Goal: Task Accomplishment & Management: Use online tool/utility

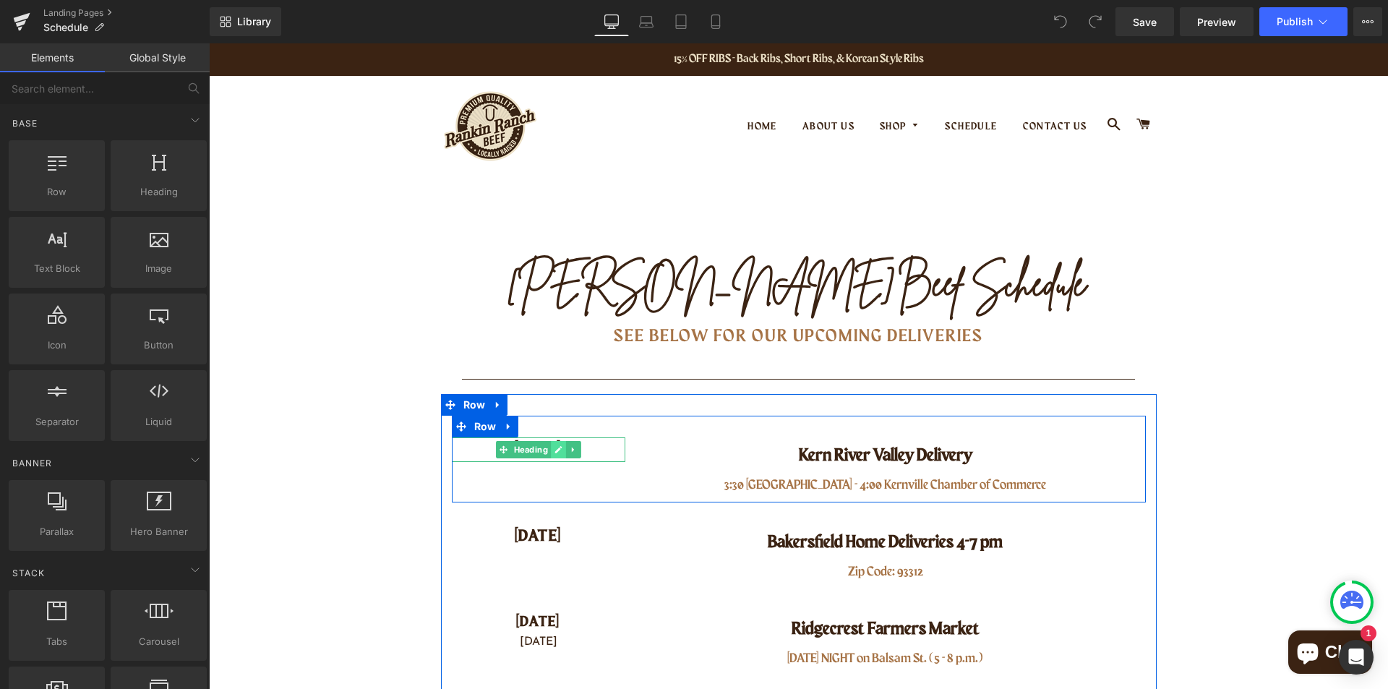
click at [554, 449] on icon at bounding box center [558, 449] width 8 height 9
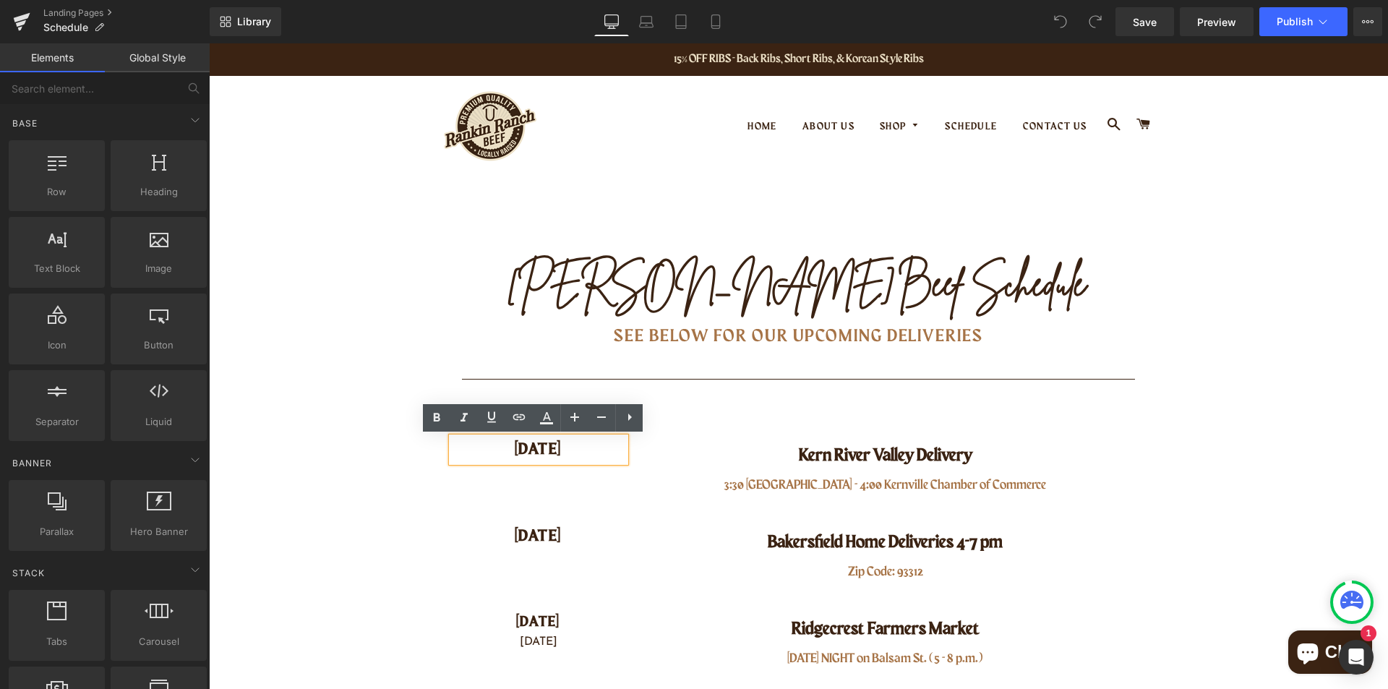
click at [538, 447] on h4 "[DATE]" at bounding box center [538, 449] width 173 height 25
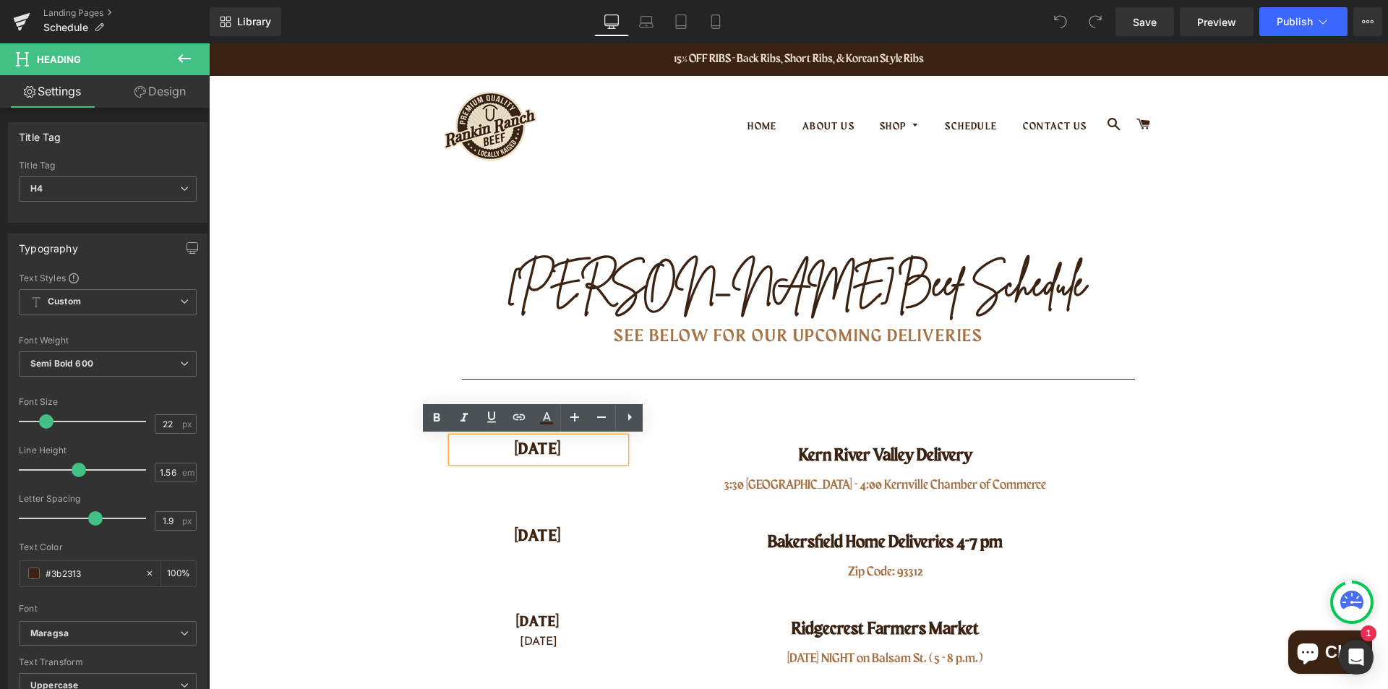
drag, startPoint x: 504, startPoint y: 452, endPoint x: 572, endPoint y: 450, distance: 67.3
click at [572, 450] on h4 "[DATE]" at bounding box center [538, 449] width 173 height 25
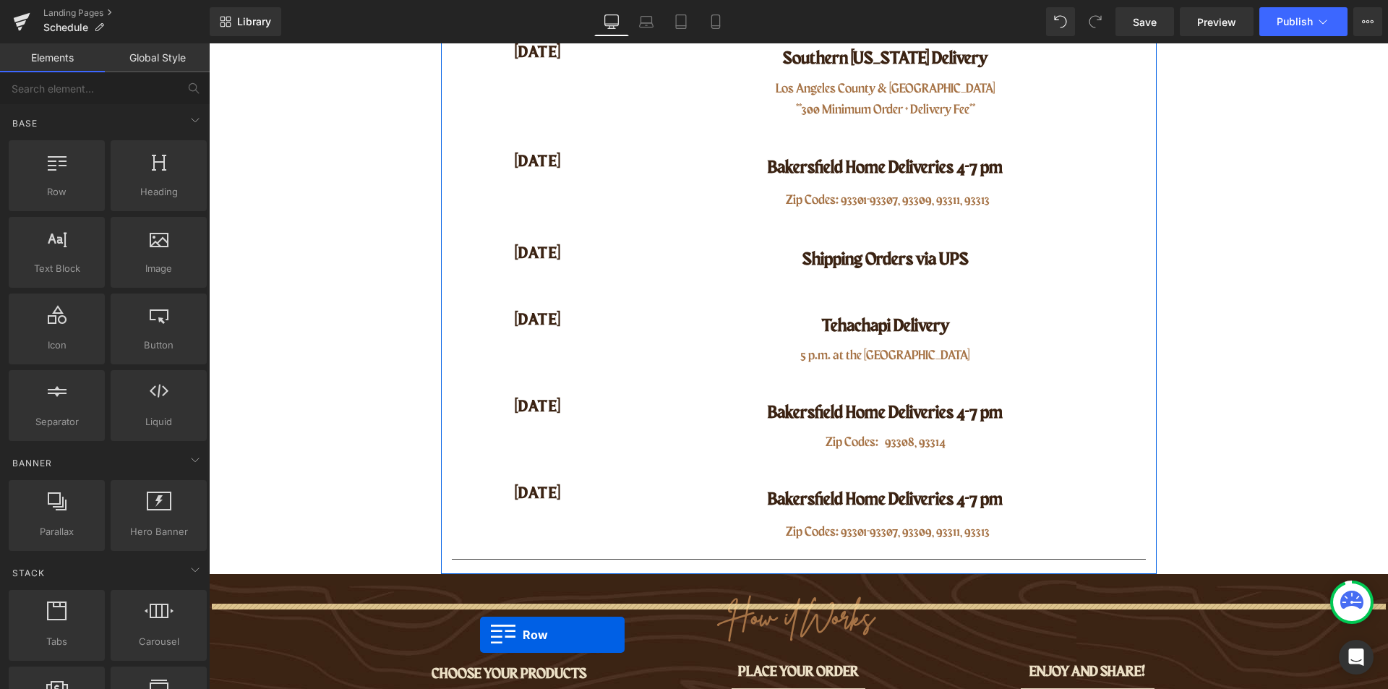
scroll to position [636, 0]
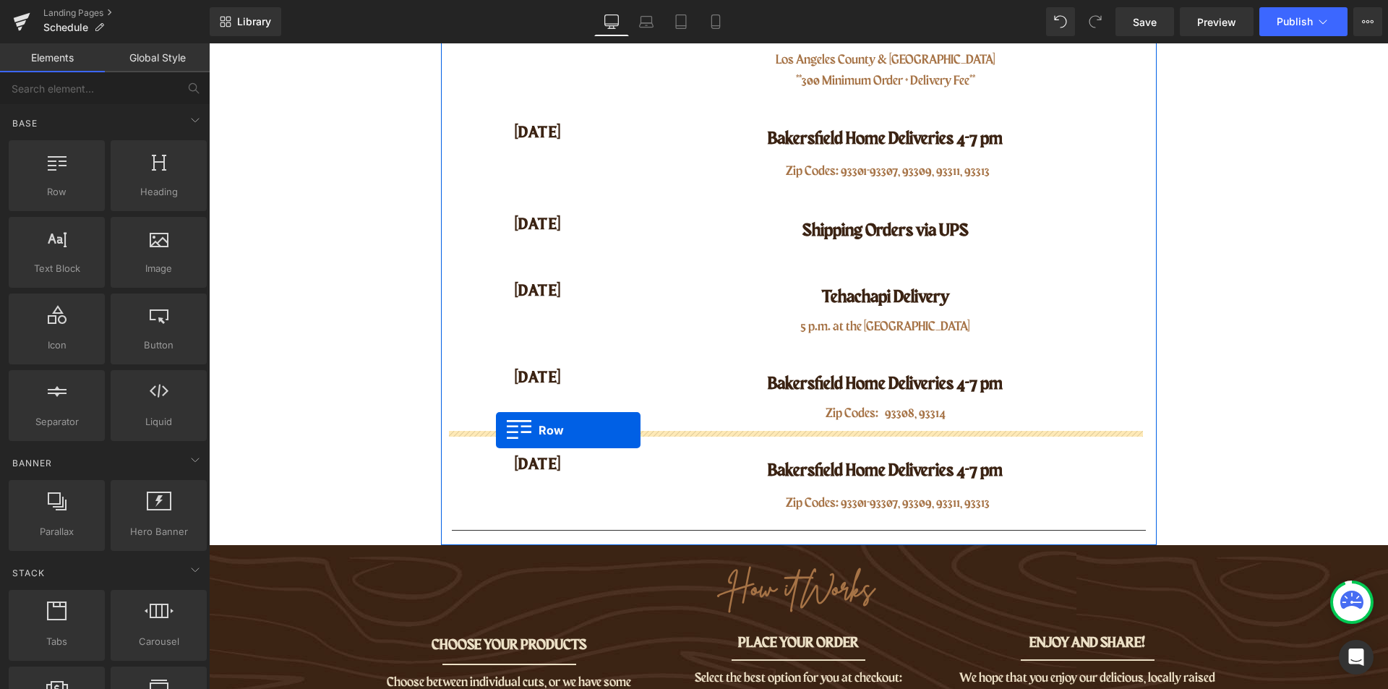
drag, startPoint x: 455, startPoint y: 429, endPoint x: 496, endPoint y: 430, distance: 40.5
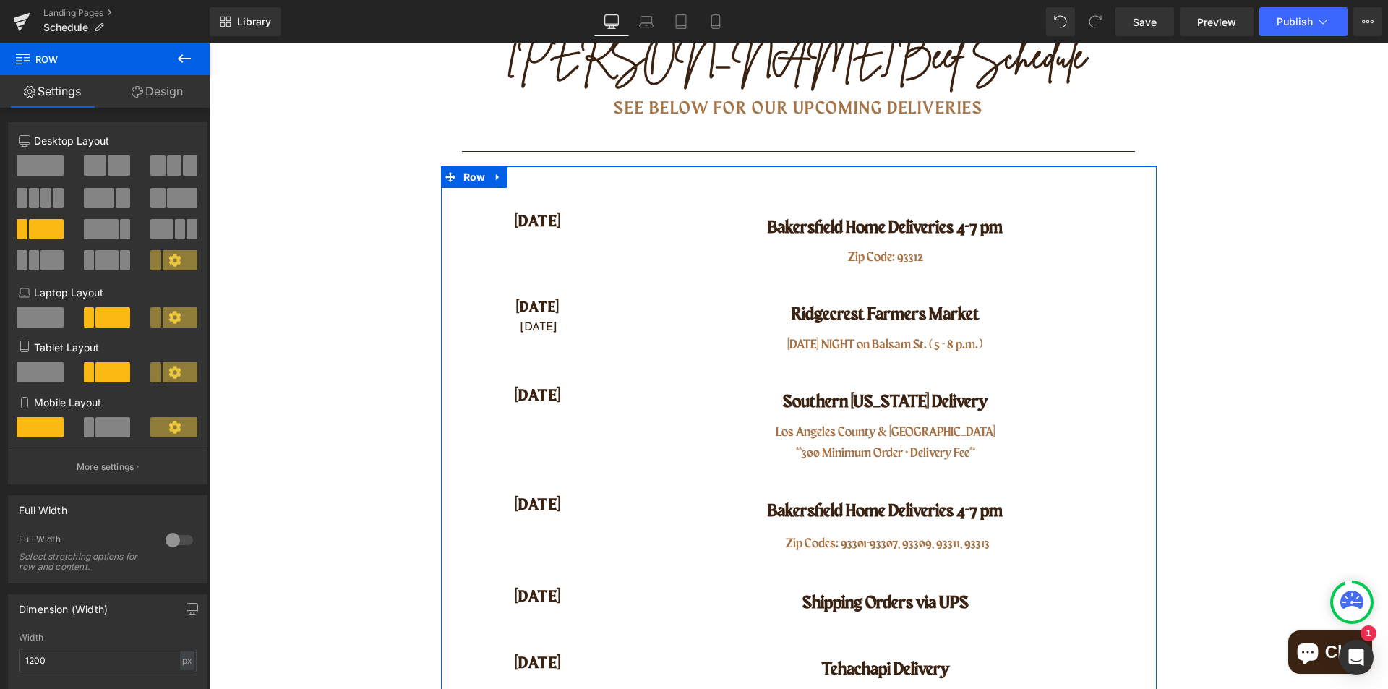
scroll to position [166, 0]
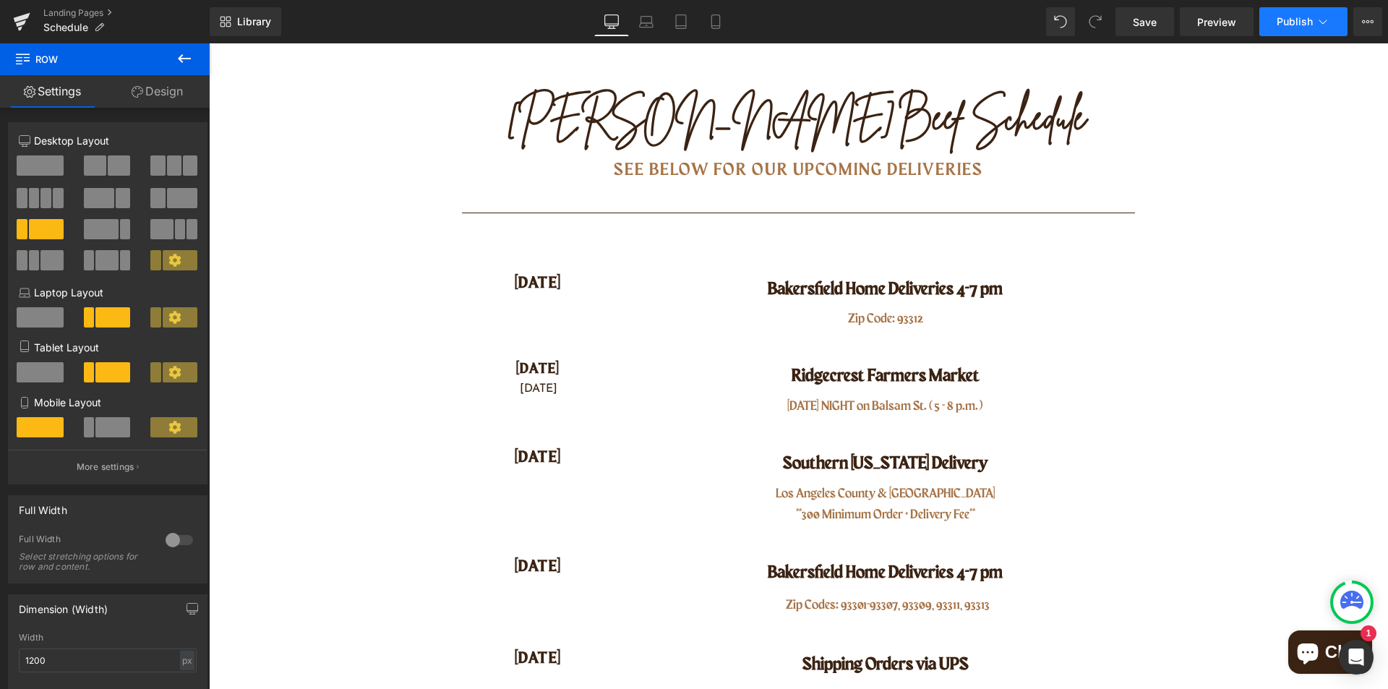
click at [1290, 25] on span "Publish" at bounding box center [1294, 22] width 36 height 12
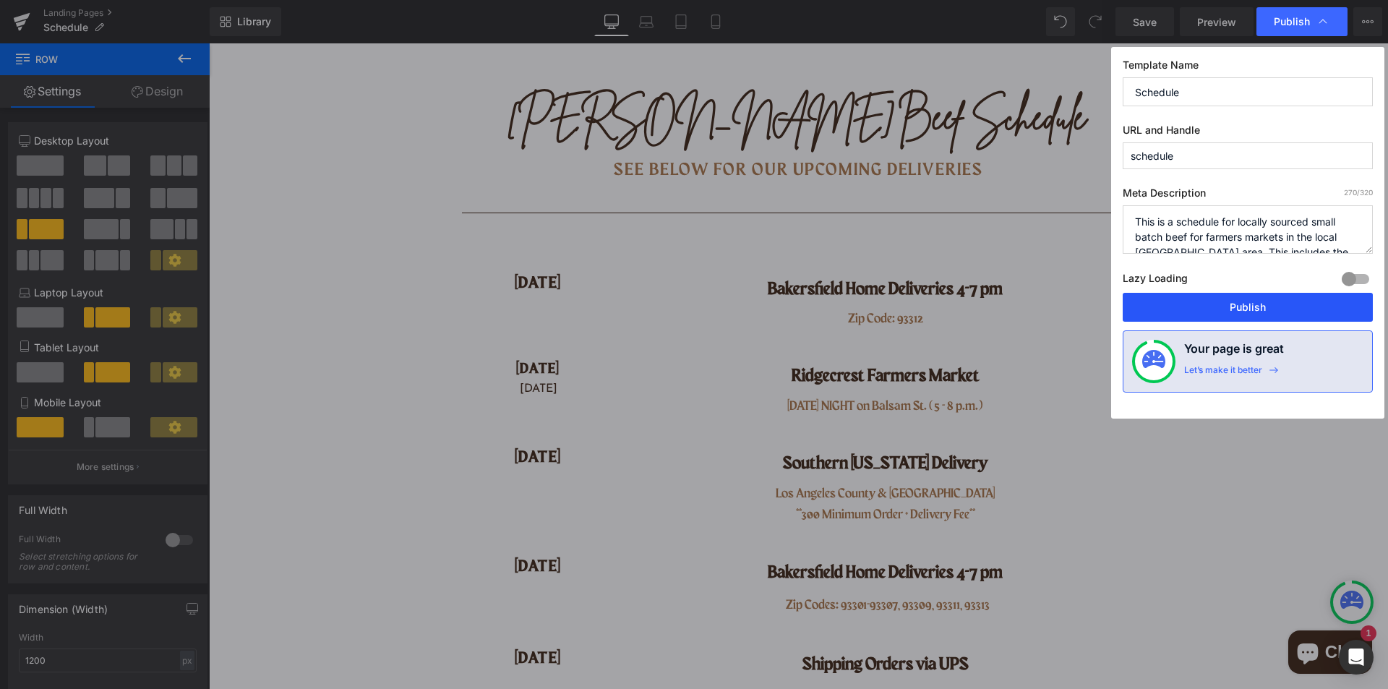
click at [1225, 309] on button "Publish" at bounding box center [1247, 307] width 250 height 29
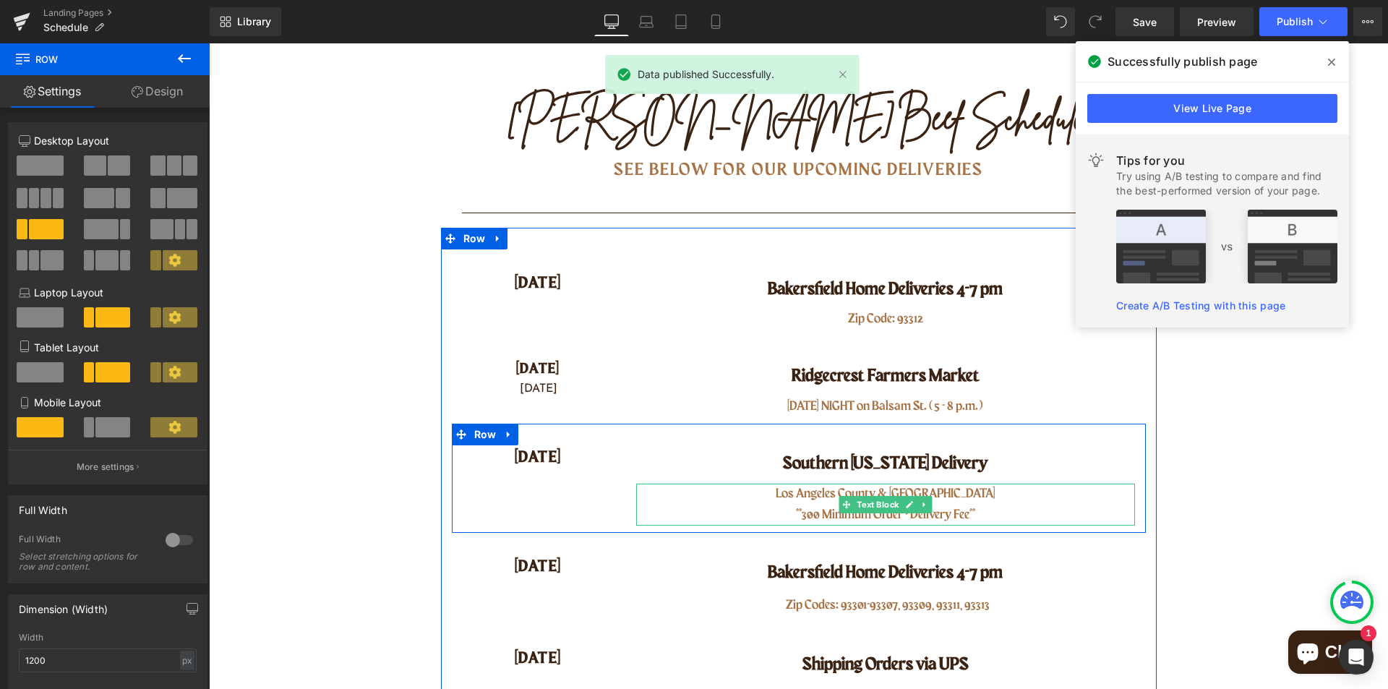
click at [814, 489] on p "Los Angeles County & [GEOGRAPHIC_DATA]" at bounding box center [885, 494] width 499 height 21
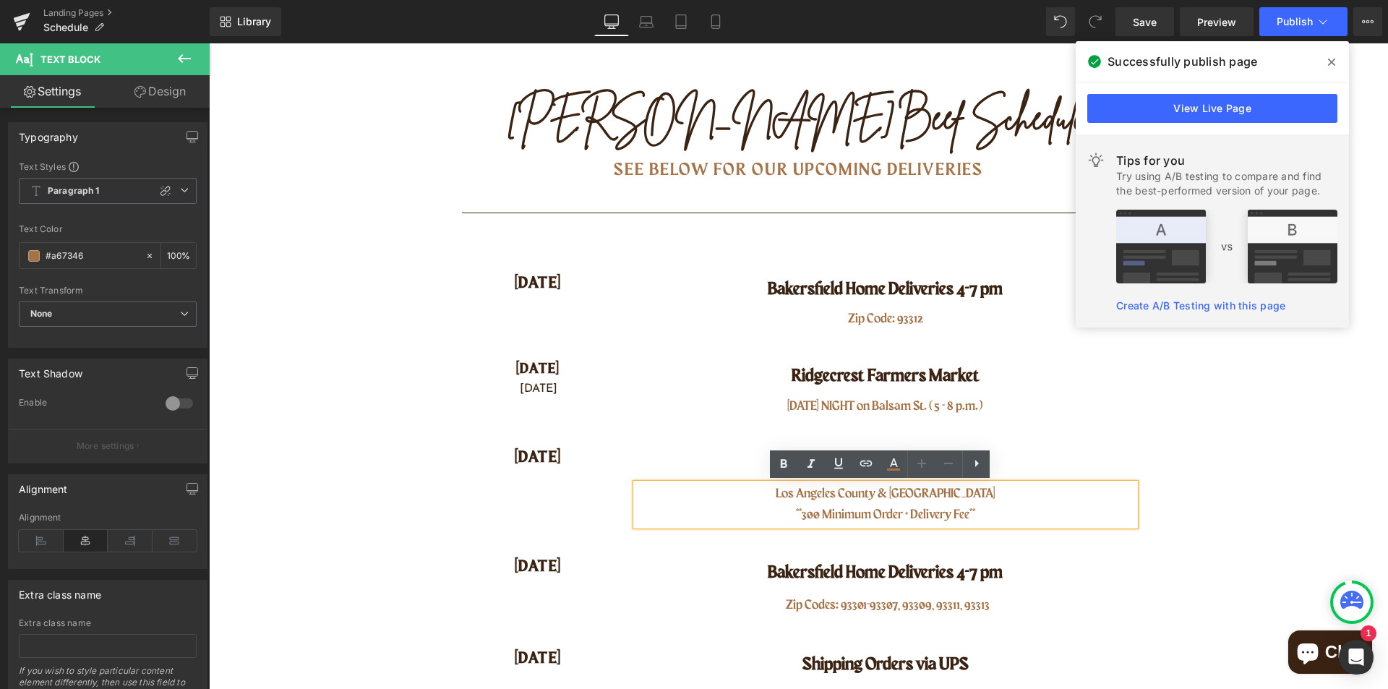
click at [883, 495] on p "Los Angeles County & [GEOGRAPHIC_DATA]" at bounding box center [885, 494] width 499 height 21
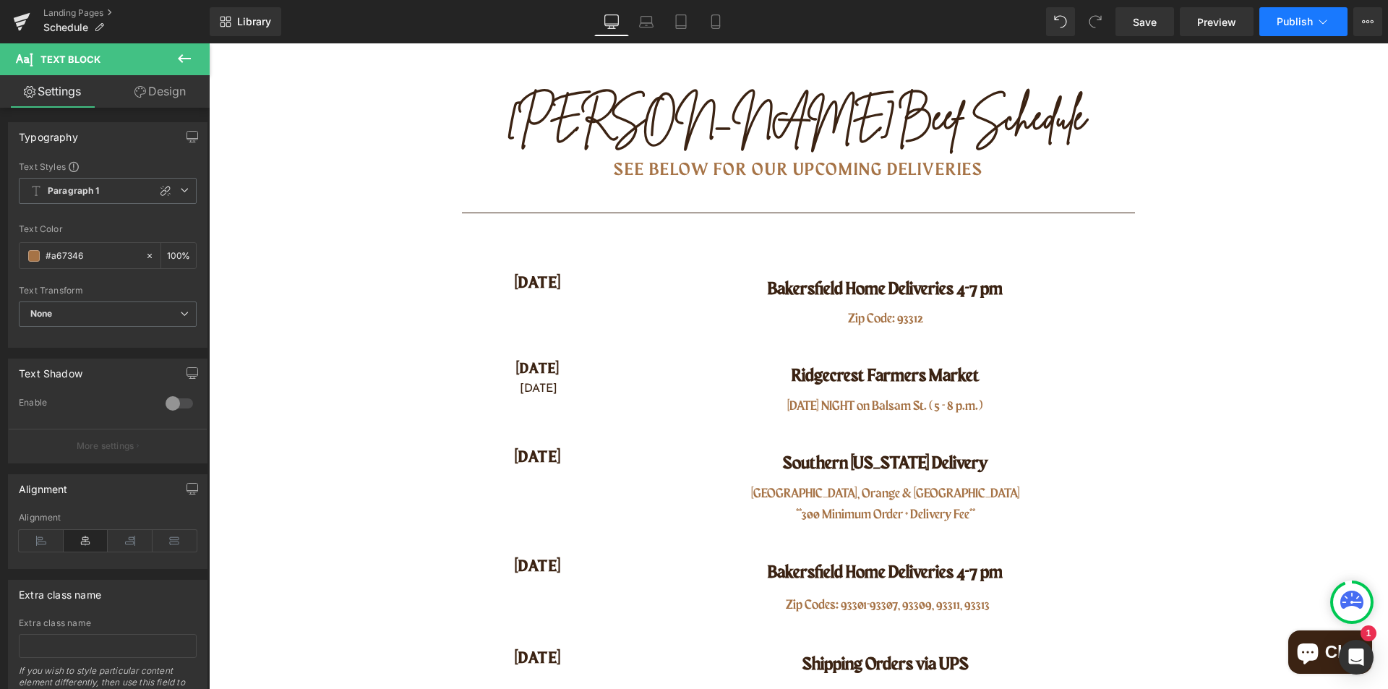
click at [1289, 13] on button "Publish" at bounding box center [1303, 21] width 88 height 29
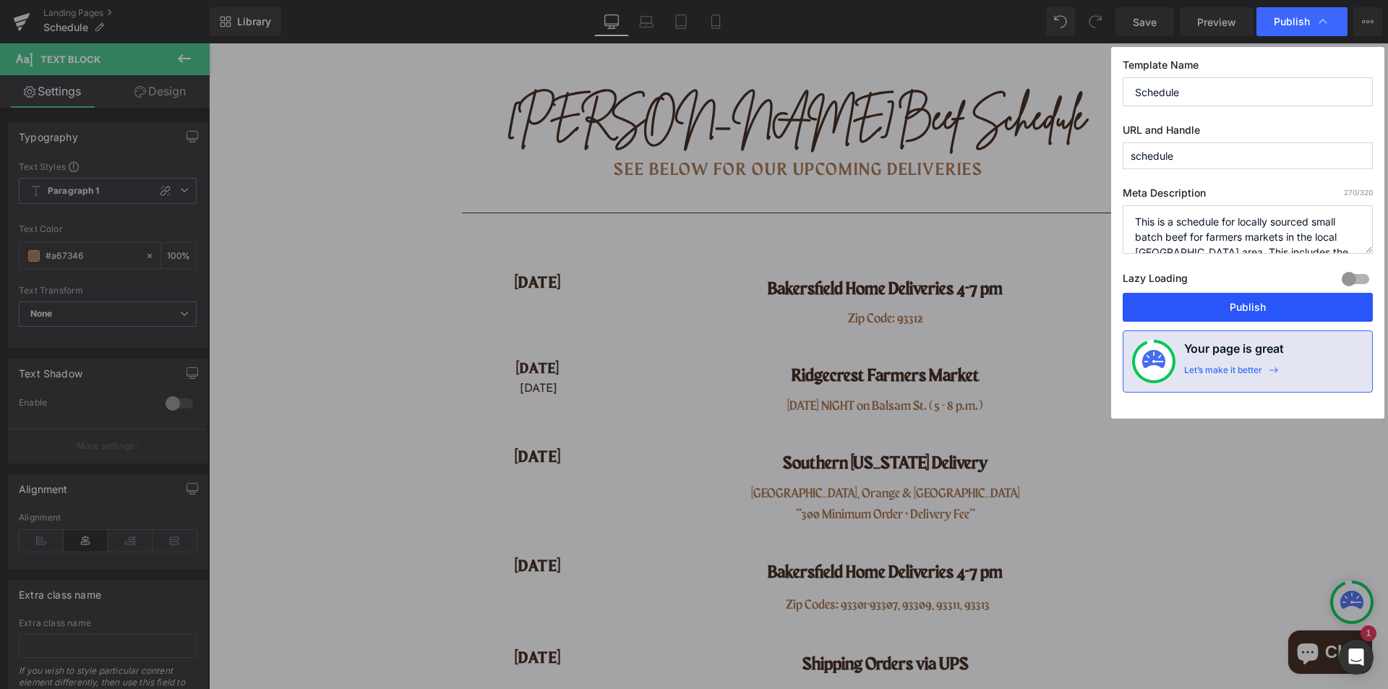
click at [1264, 297] on button "Publish" at bounding box center [1247, 307] width 250 height 29
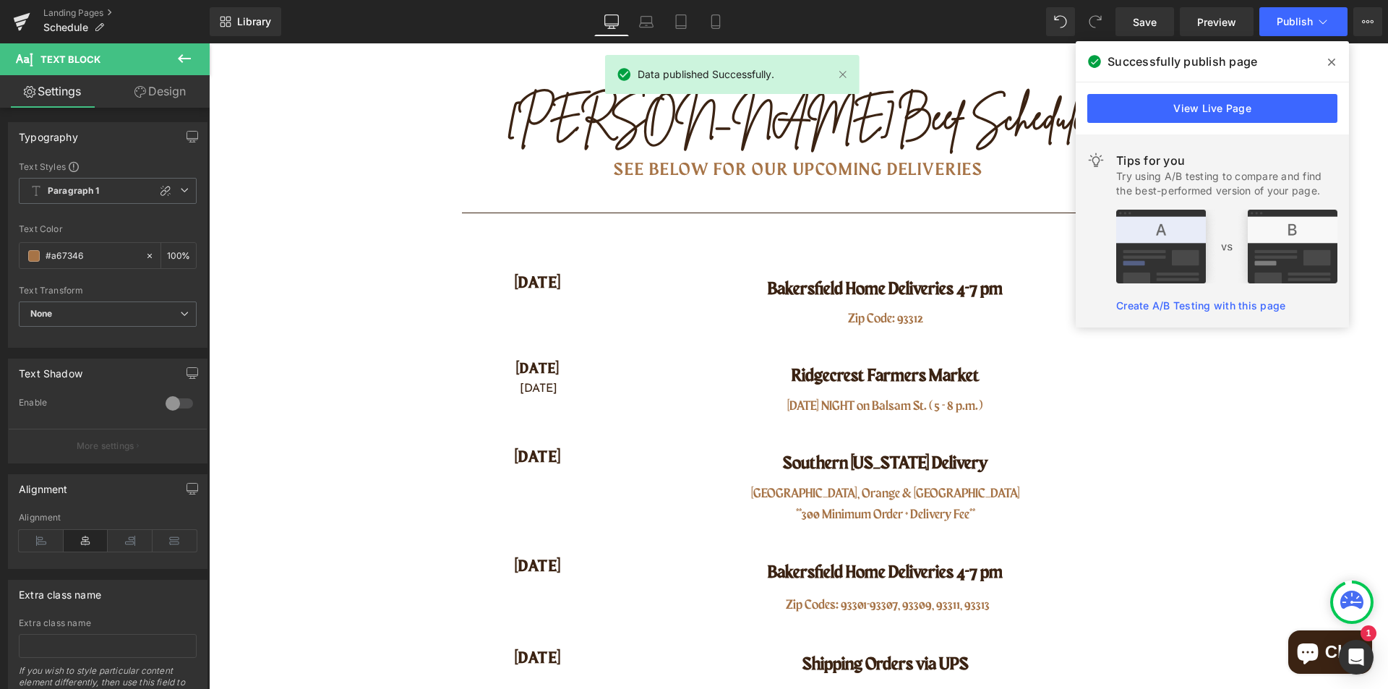
click at [1329, 62] on icon at bounding box center [1331, 62] width 7 height 12
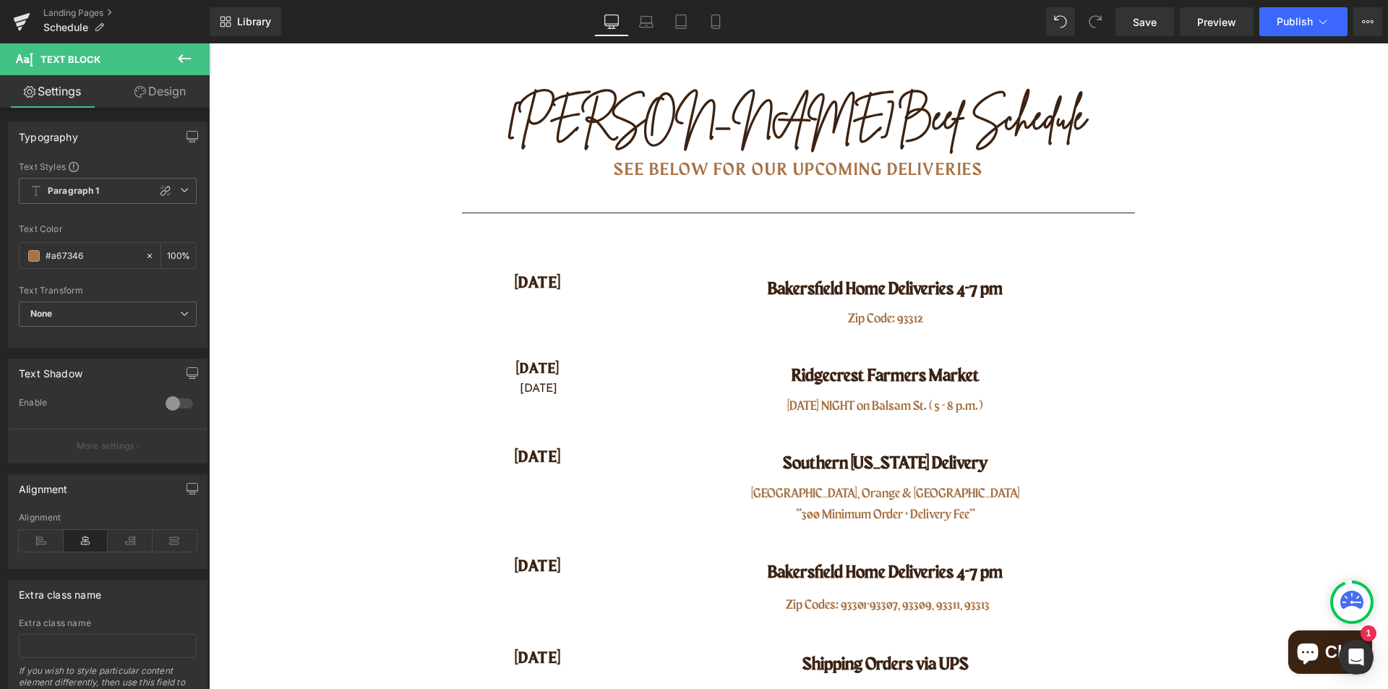
click at [181, 58] on icon at bounding box center [184, 58] width 13 height 9
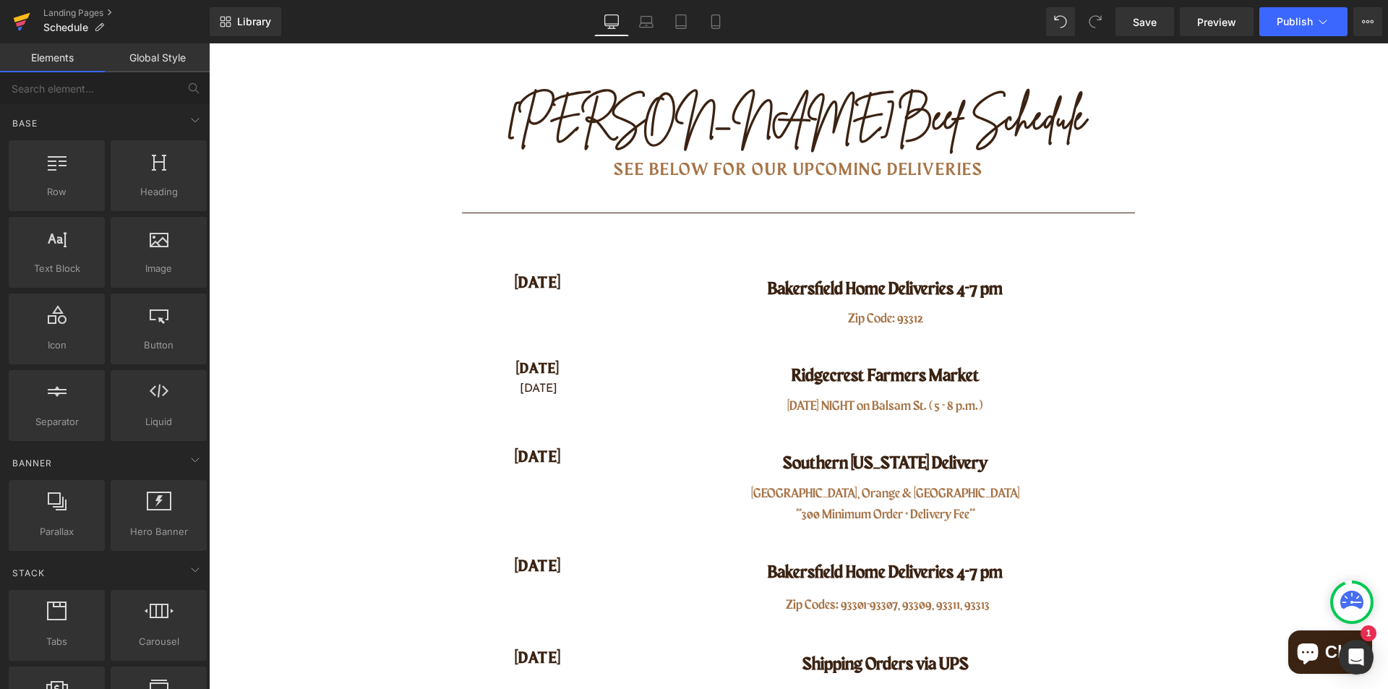
click at [12, 25] on link at bounding box center [21, 21] width 43 height 43
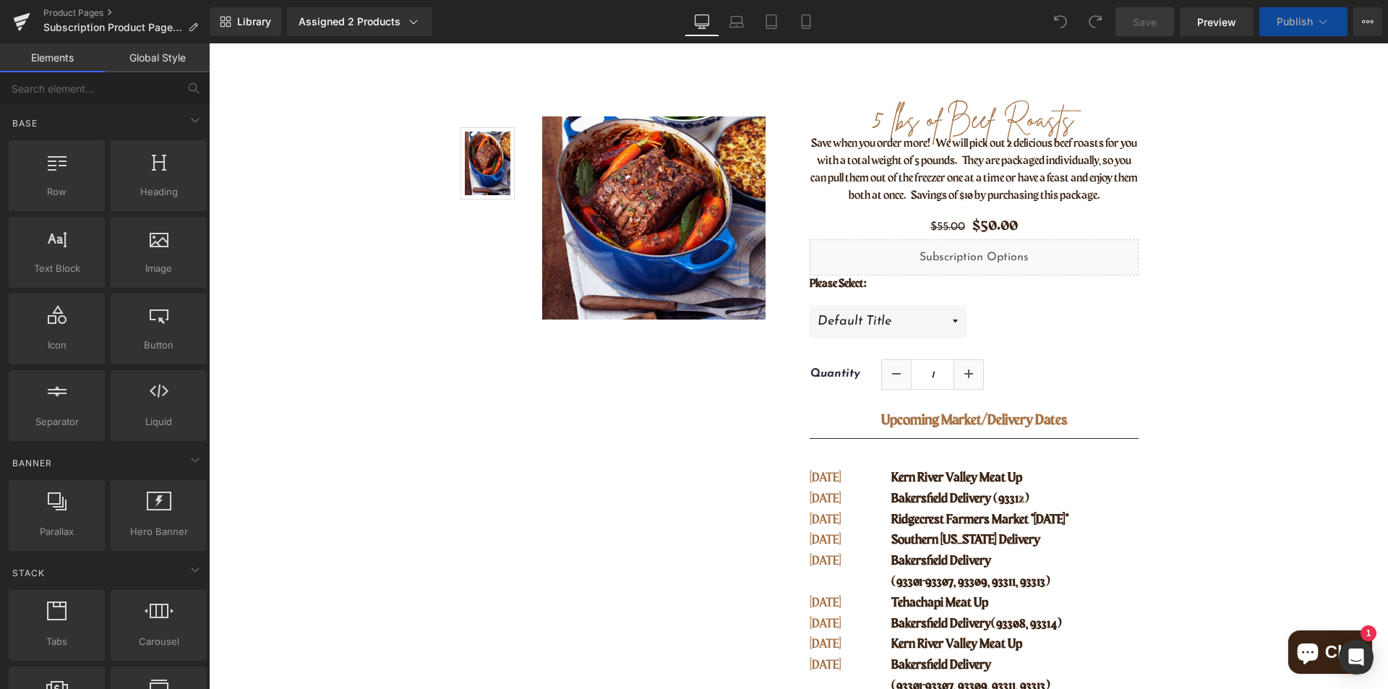
scroll to position [217, 0]
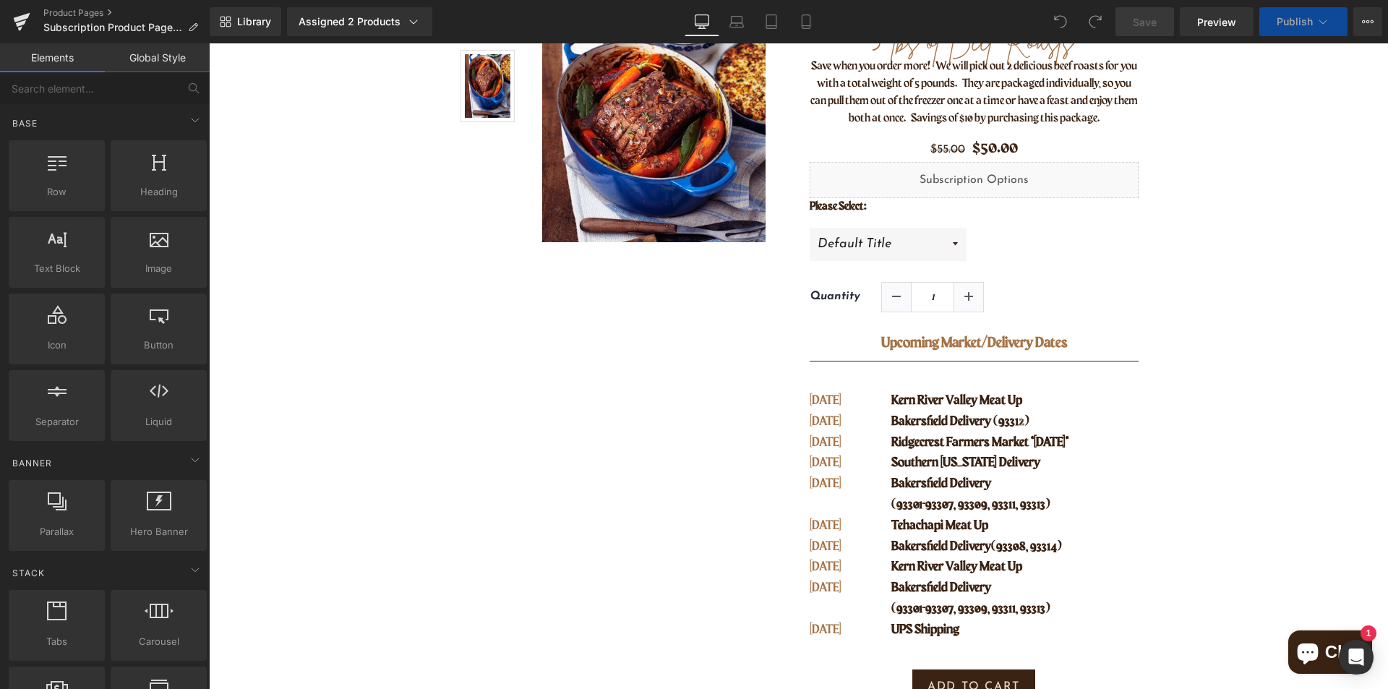
click at [979, 420] on span "Bakersfield Delivery (93312)" at bounding box center [960, 421] width 138 height 13
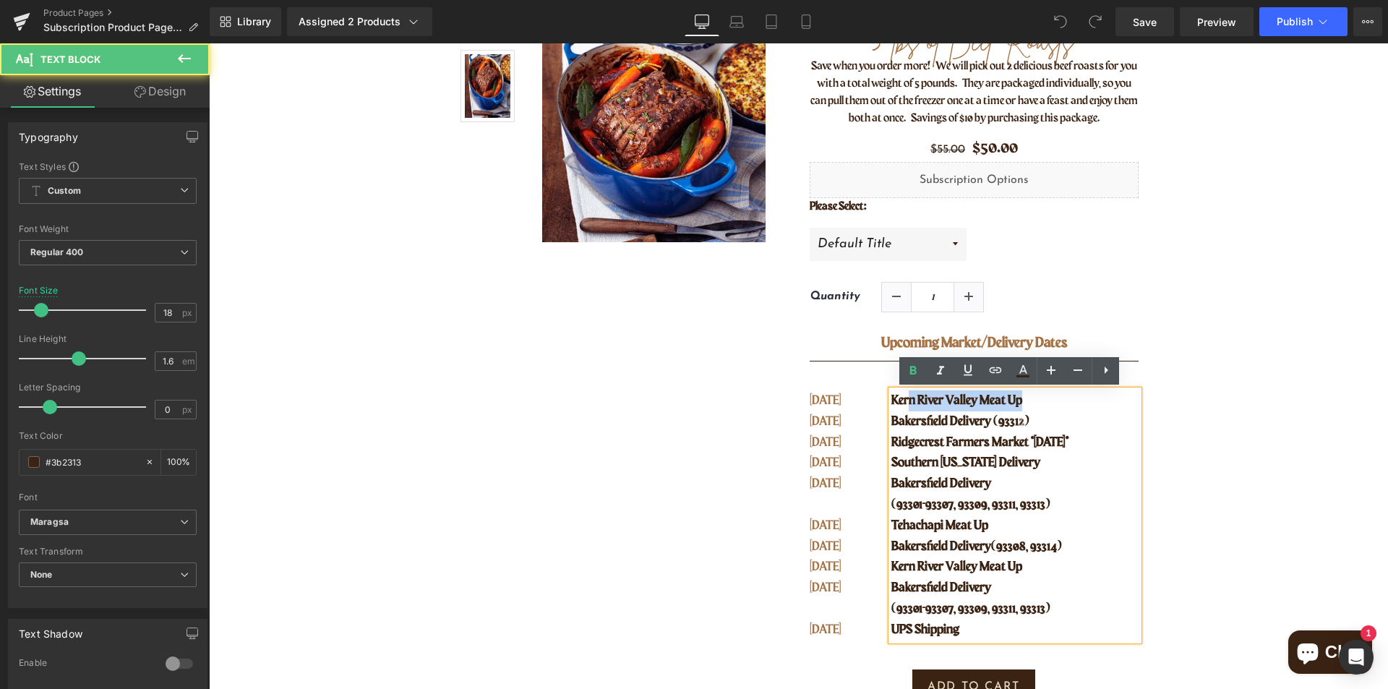
drag, startPoint x: 1023, startPoint y: 400, endPoint x: 907, endPoint y: 395, distance: 115.8
click at [907, 392] on p "Kern River Valley Meat Up" at bounding box center [1014, 400] width 246 height 21
drag, startPoint x: 887, startPoint y: 401, endPoint x: 1041, endPoint y: 400, distance: 154.0
click at [1041, 400] on p "Kern River Valley Meat Up" at bounding box center [1014, 400] width 246 height 21
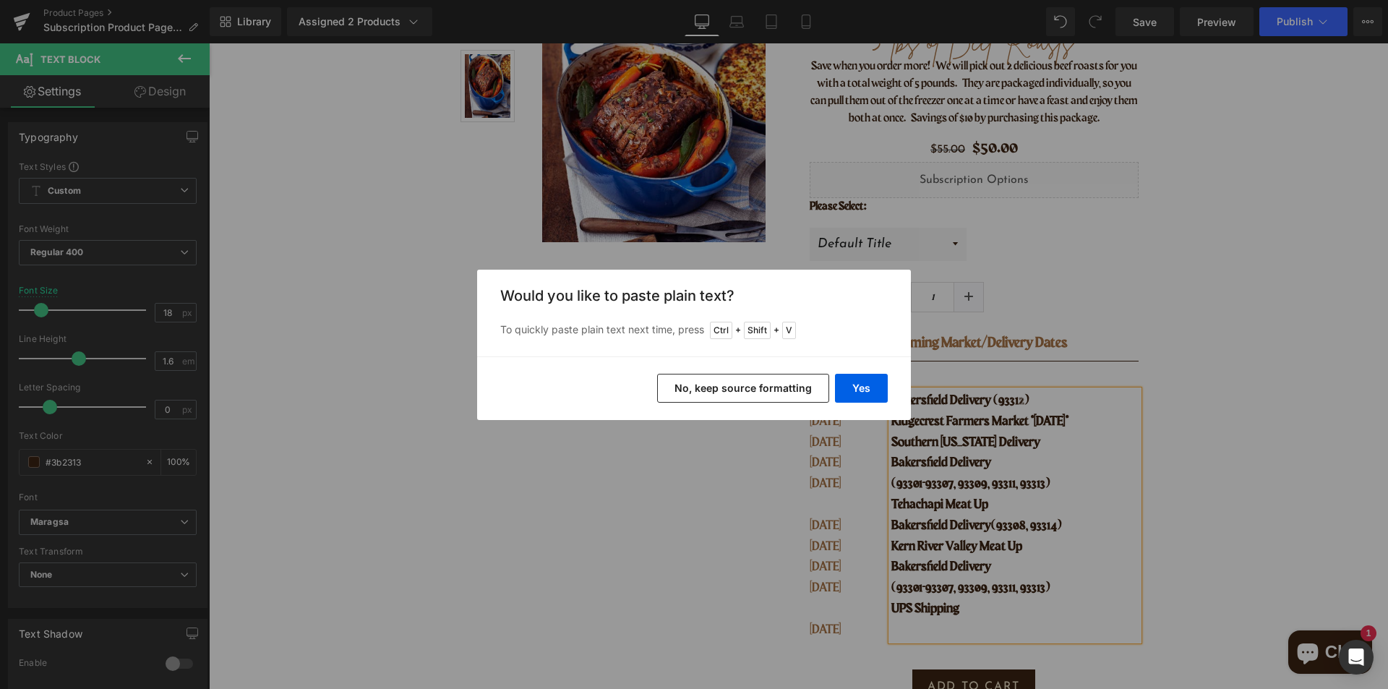
click at [749, 390] on button "No, keep source formatting" at bounding box center [743, 388] width 172 height 29
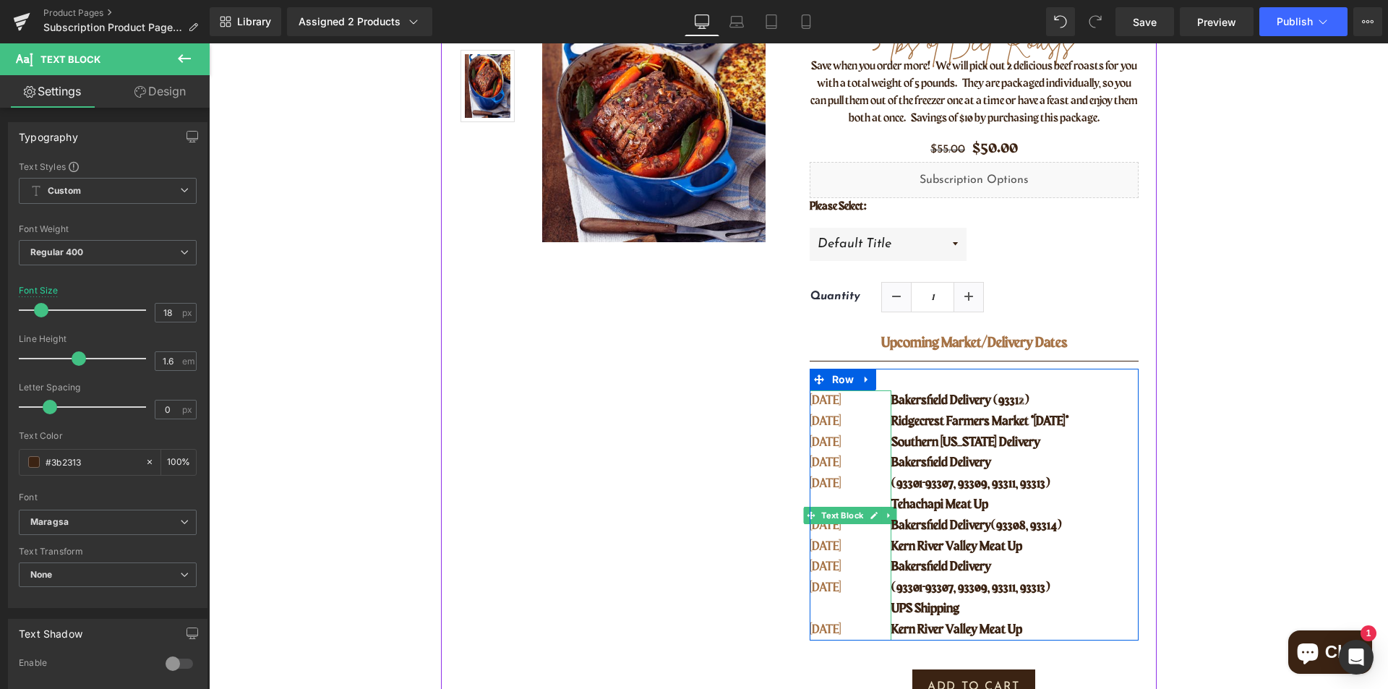
click at [838, 401] on span "[DATE]" at bounding box center [825, 400] width 32 height 13
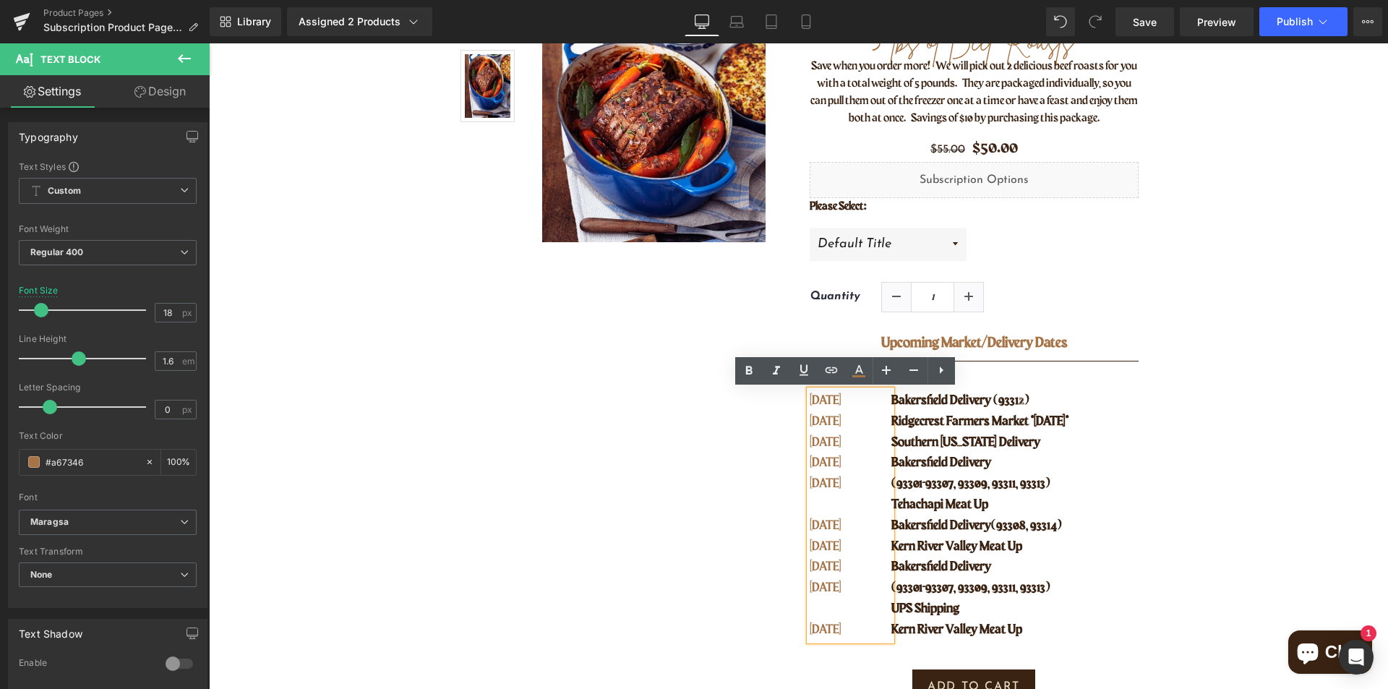
drag, startPoint x: 845, startPoint y: 401, endPoint x: 806, endPoint y: 401, distance: 39.0
click at [809, 401] on p "[DATE]" at bounding box center [841, 400] width 64 height 21
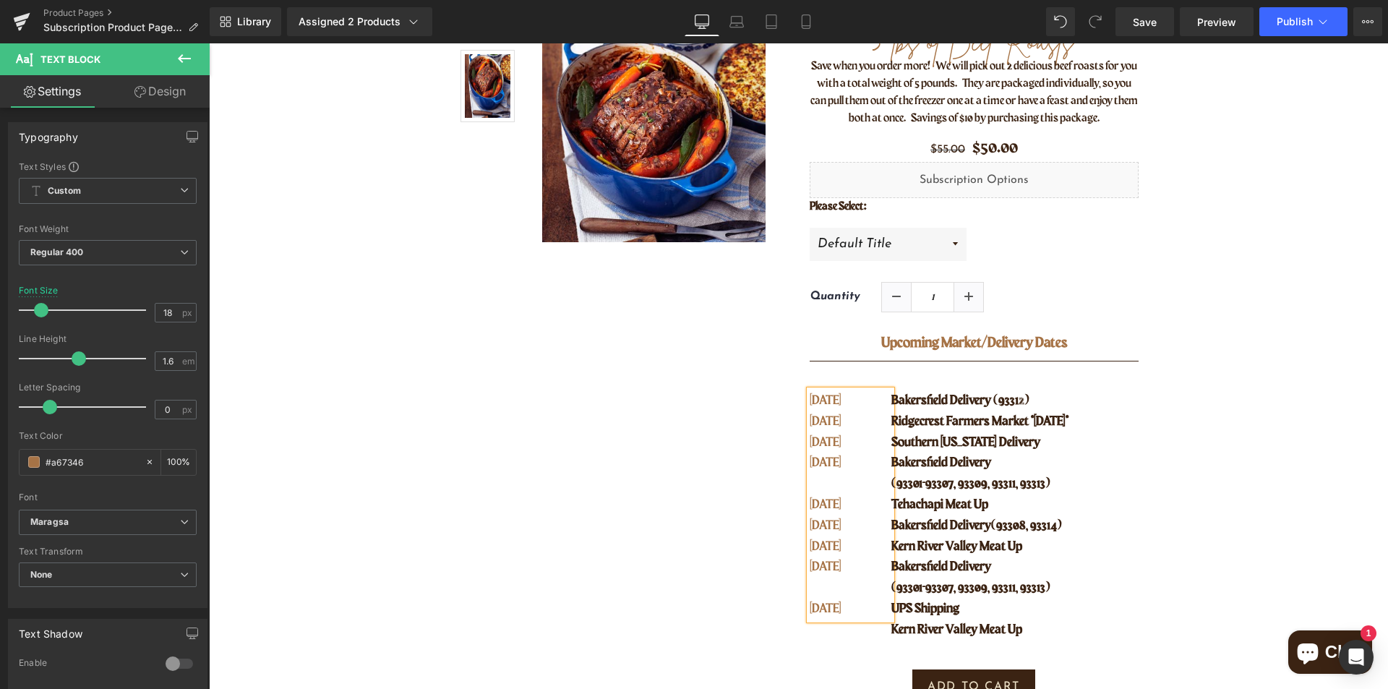
click at [987, 620] on p "Kern River Valley Meat Up" at bounding box center [1014, 629] width 246 height 21
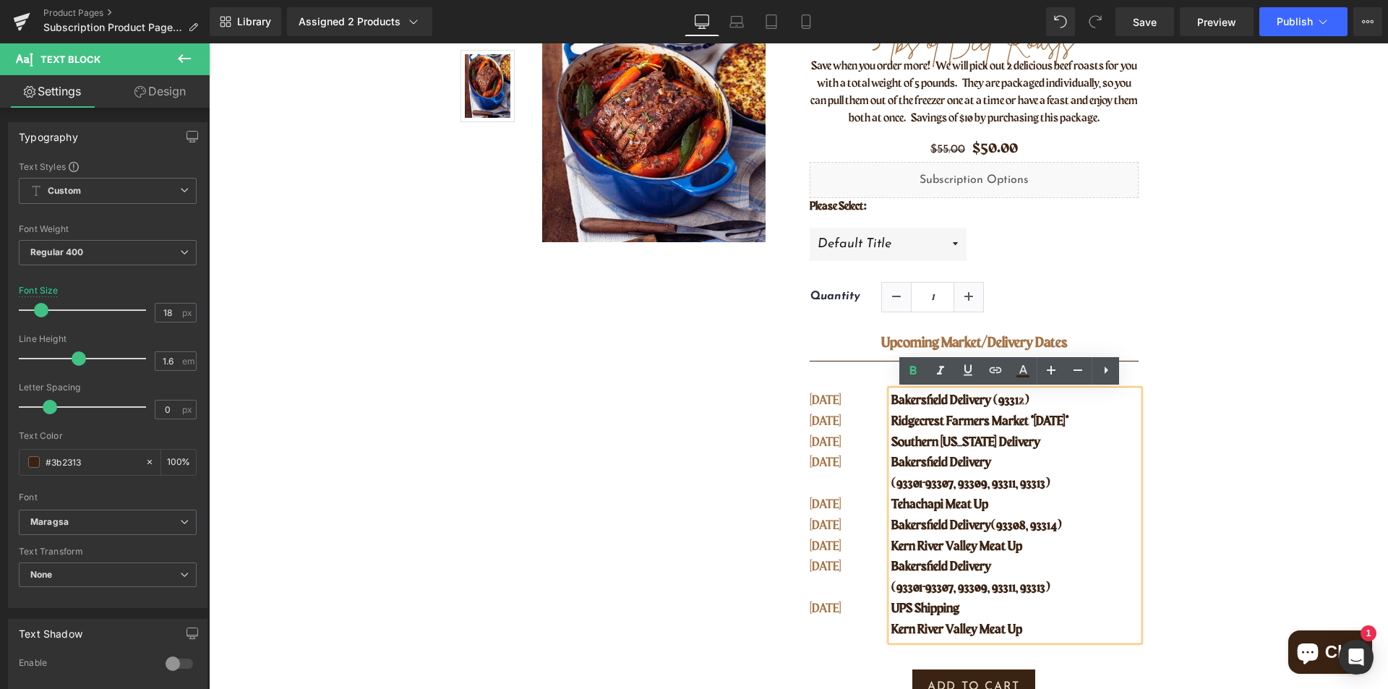
click at [1018, 628] on p "Kern River Valley Meat Up" at bounding box center [1014, 629] width 246 height 21
drag, startPoint x: 1021, startPoint y: 628, endPoint x: 873, endPoint y: 638, distance: 147.8
click at [873, 638] on div "SEPT 16 SEPT 17 SEPT 22 SEPT 23 OCT 02 OCT 07 OCT 09 OCT 14 OCT 14 Text Block B…" at bounding box center [973, 505] width 329 height 272
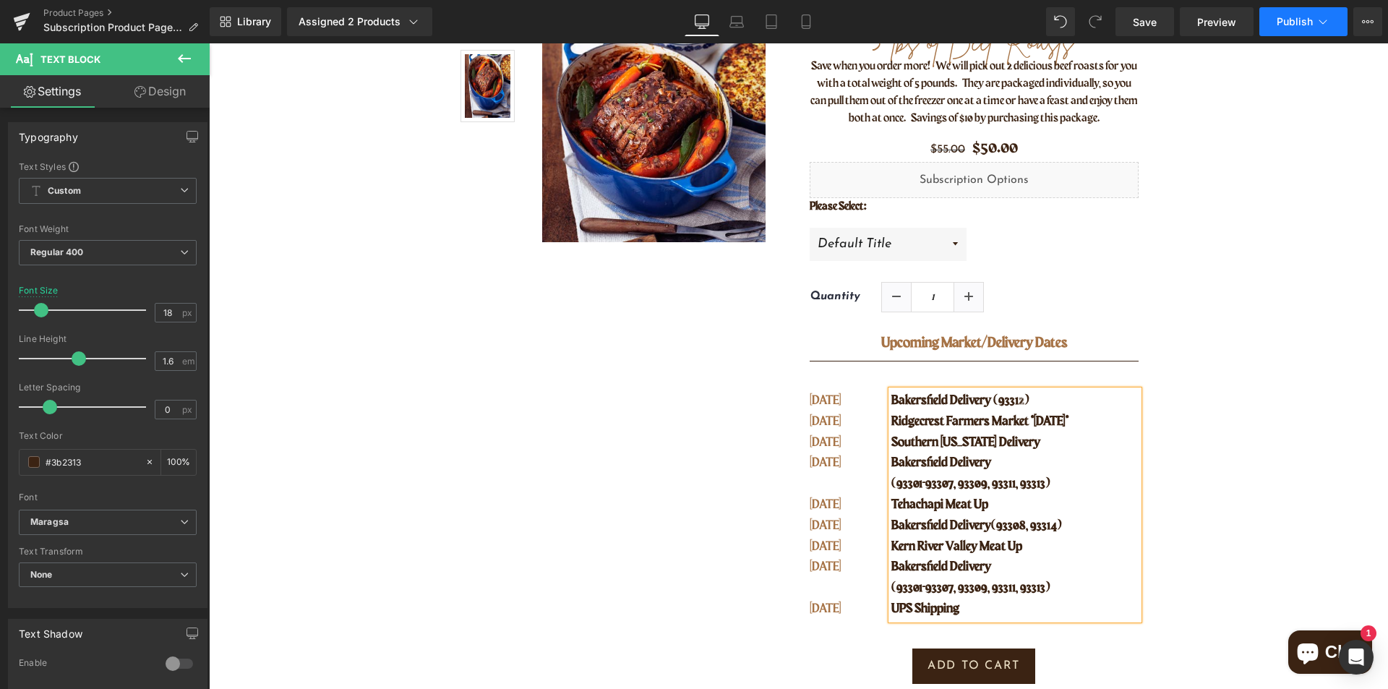
click at [1302, 18] on span "Publish" at bounding box center [1294, 22] width 36 height 12
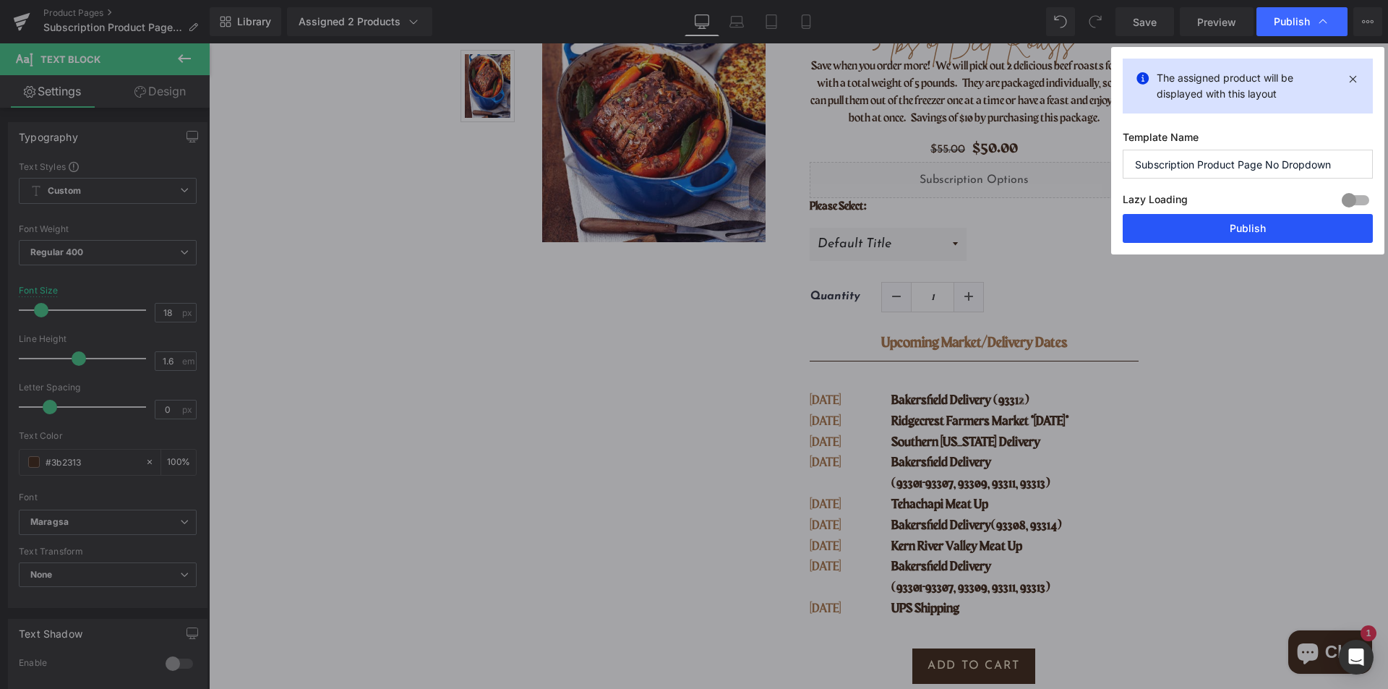
click at [1254, 220] on button "Publish" at bounding box center [1247, 228] width 250 height 29
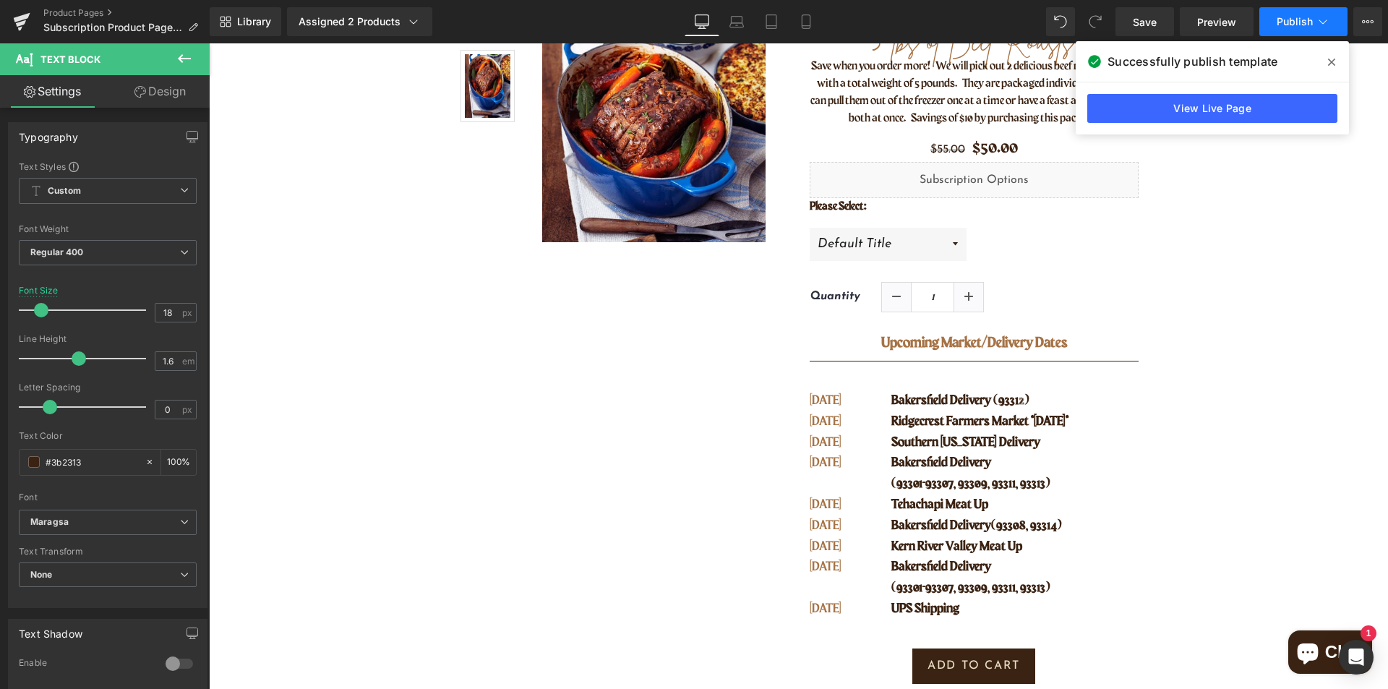
click at [1279, 18] on span "Publish" at bounding box center [1294, 22] width 36 height 12
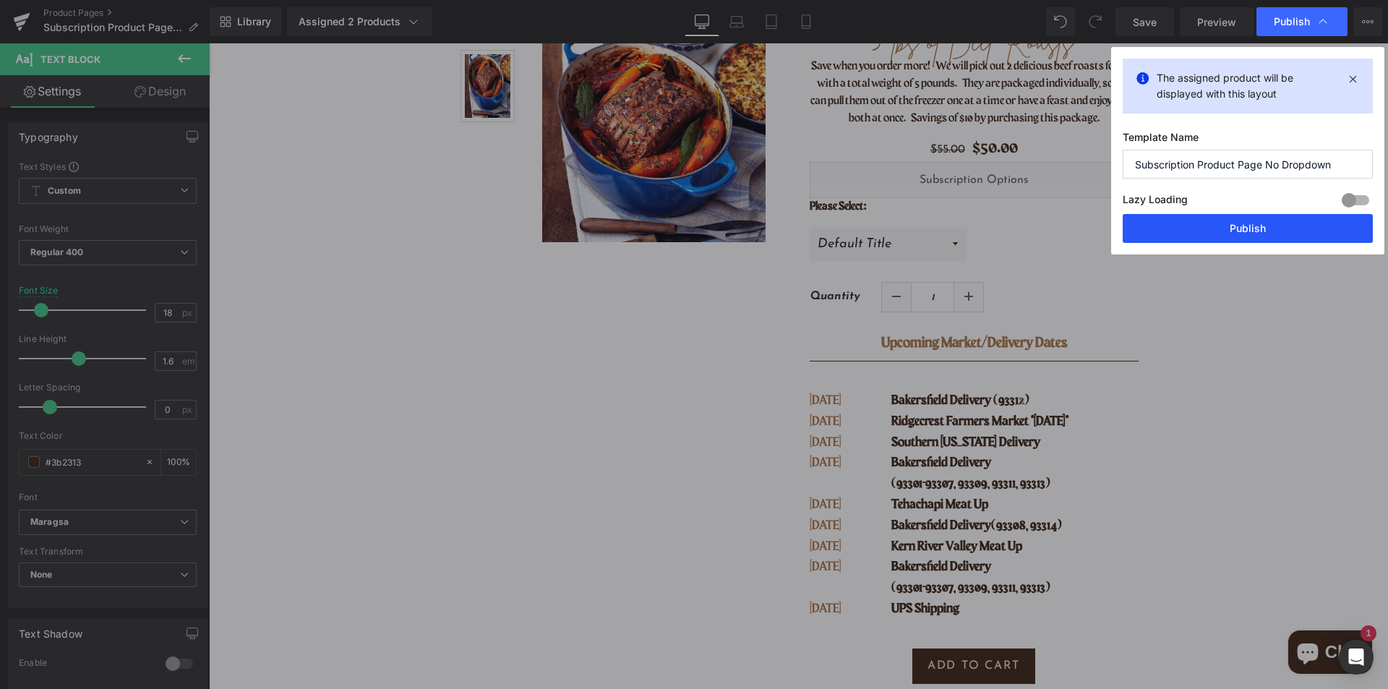
click at [1244, 225] on button "Publish" at bounding box center [1247, 228] width 250 height 29
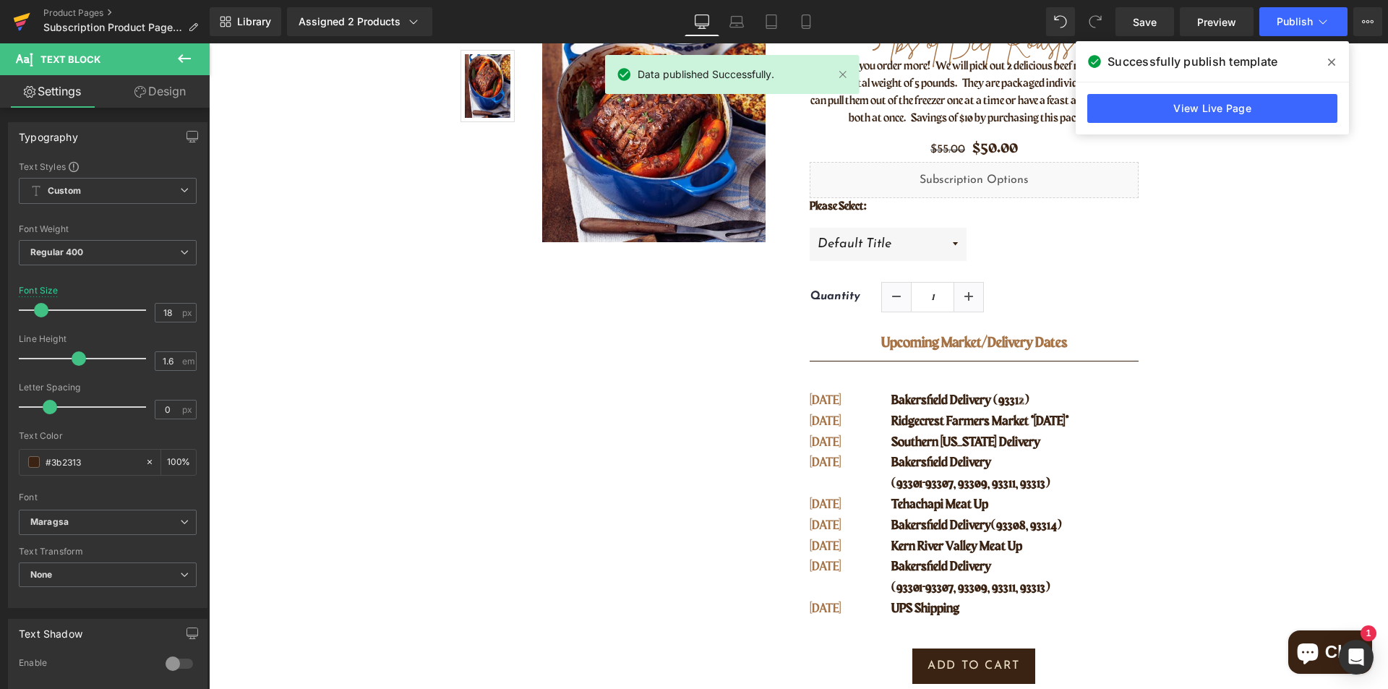
click at [22, 25] on icon at bounding box center [21, 23] width 10 height 7
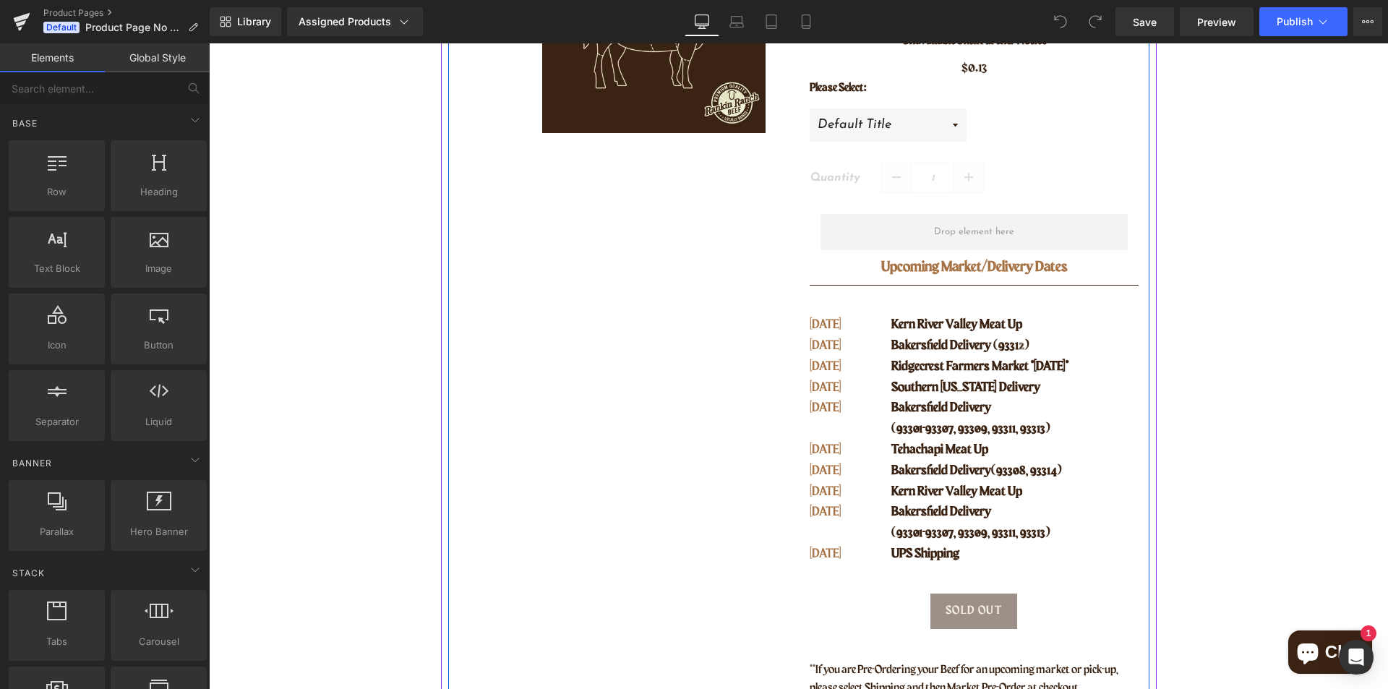
scroll to position [361, 0]
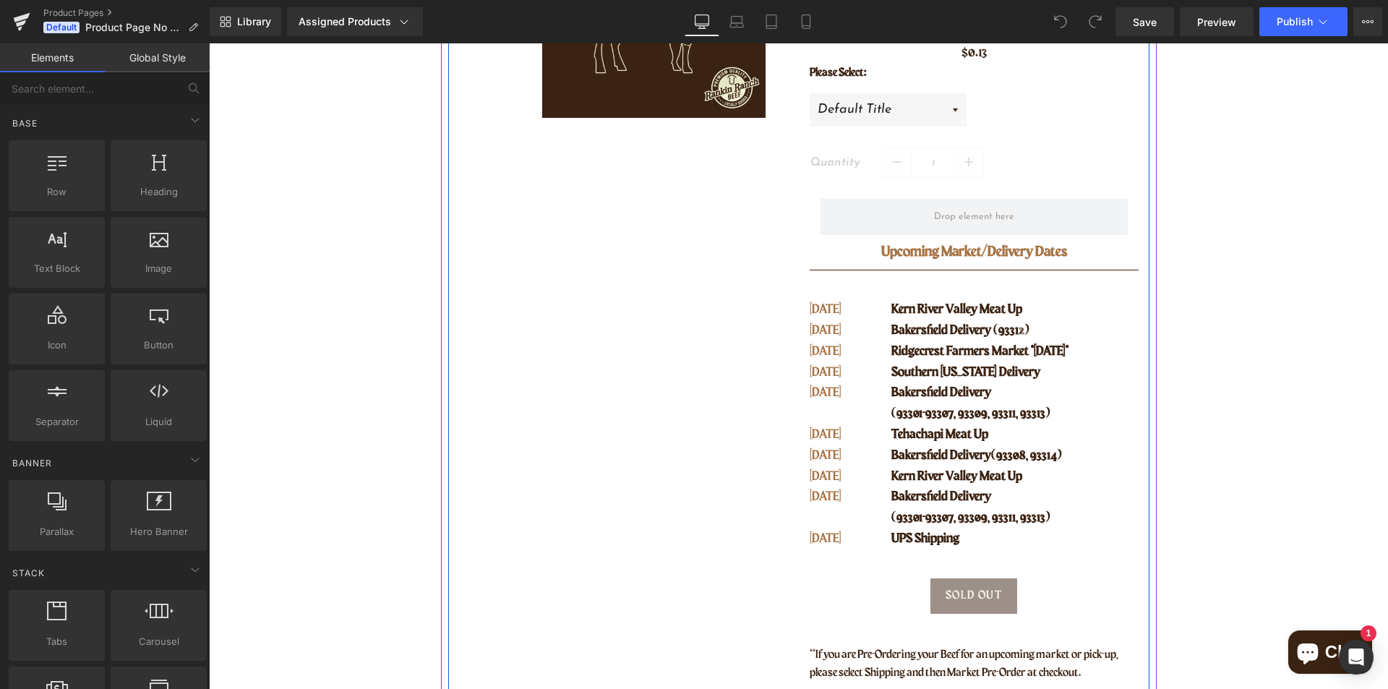
click at [956, 429] on span "Tehachapi Meat Up" at bounding box center [939, 434] width 97 height 13
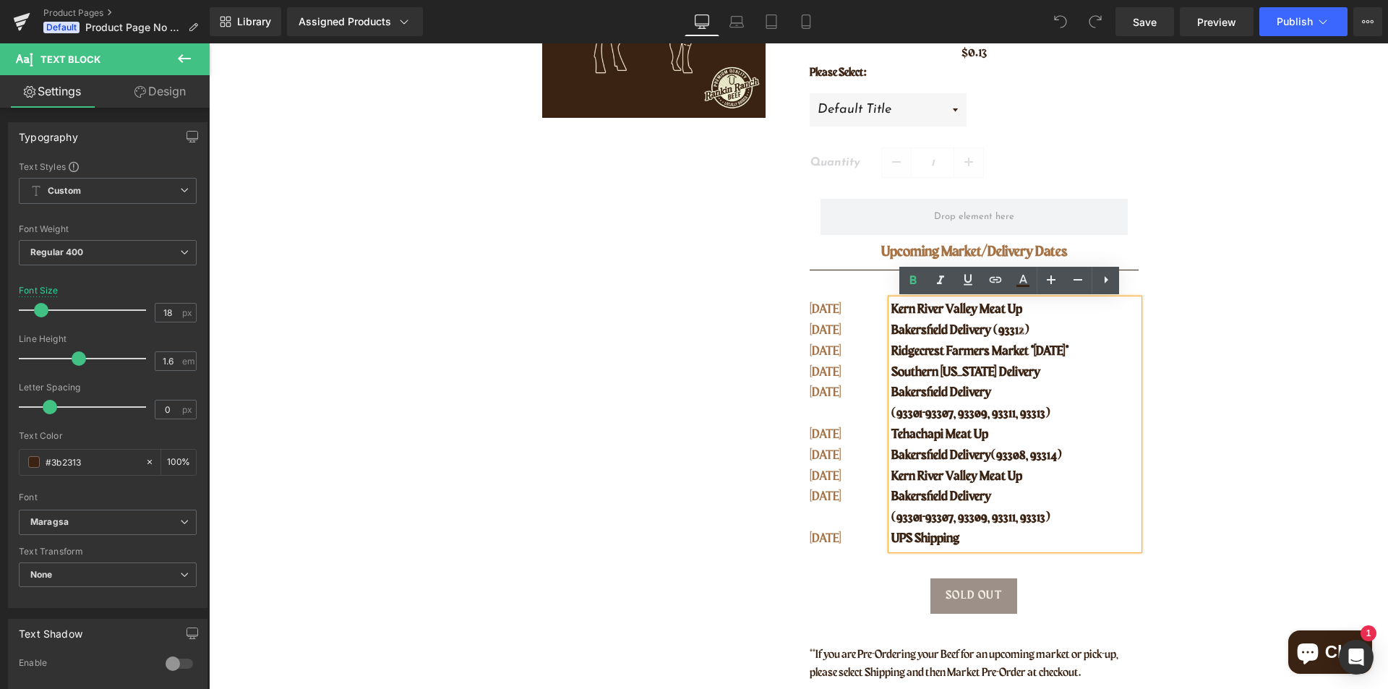
click at [1017, 317] on p "Kern River Valley Meat Up" at bounding box center [1014, 309] width 246 height 21
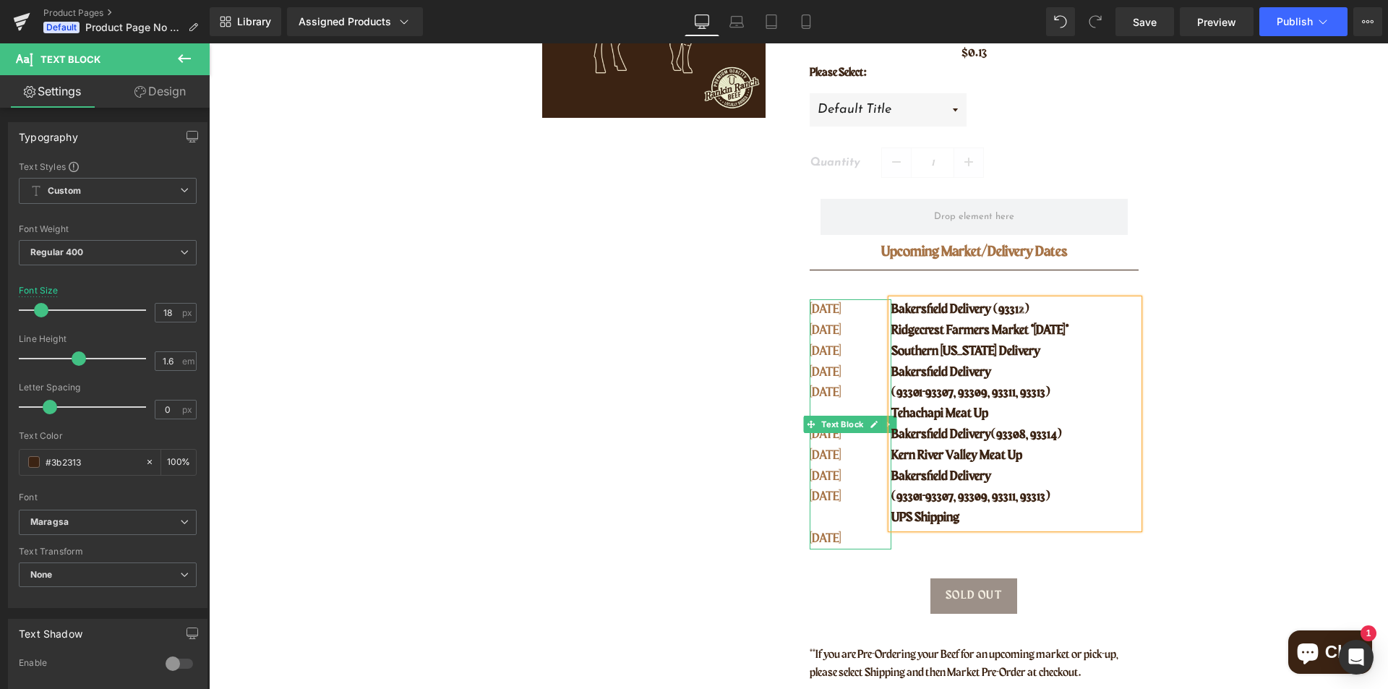
click at [841, 351] on p "[DATE]" at bounding box center [841, 351] width 64 height 21
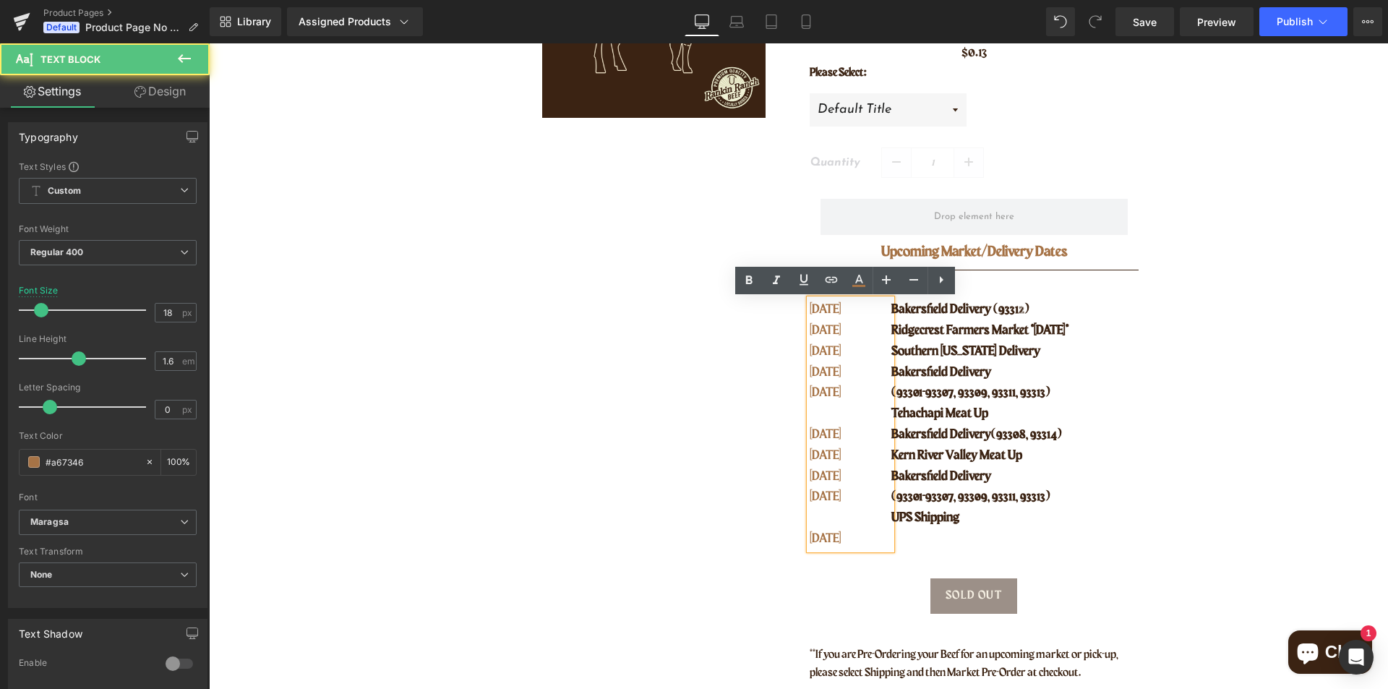
click at [854, 315] on p "[DATE]" at bounding box center [841, 309] width 64 height 21
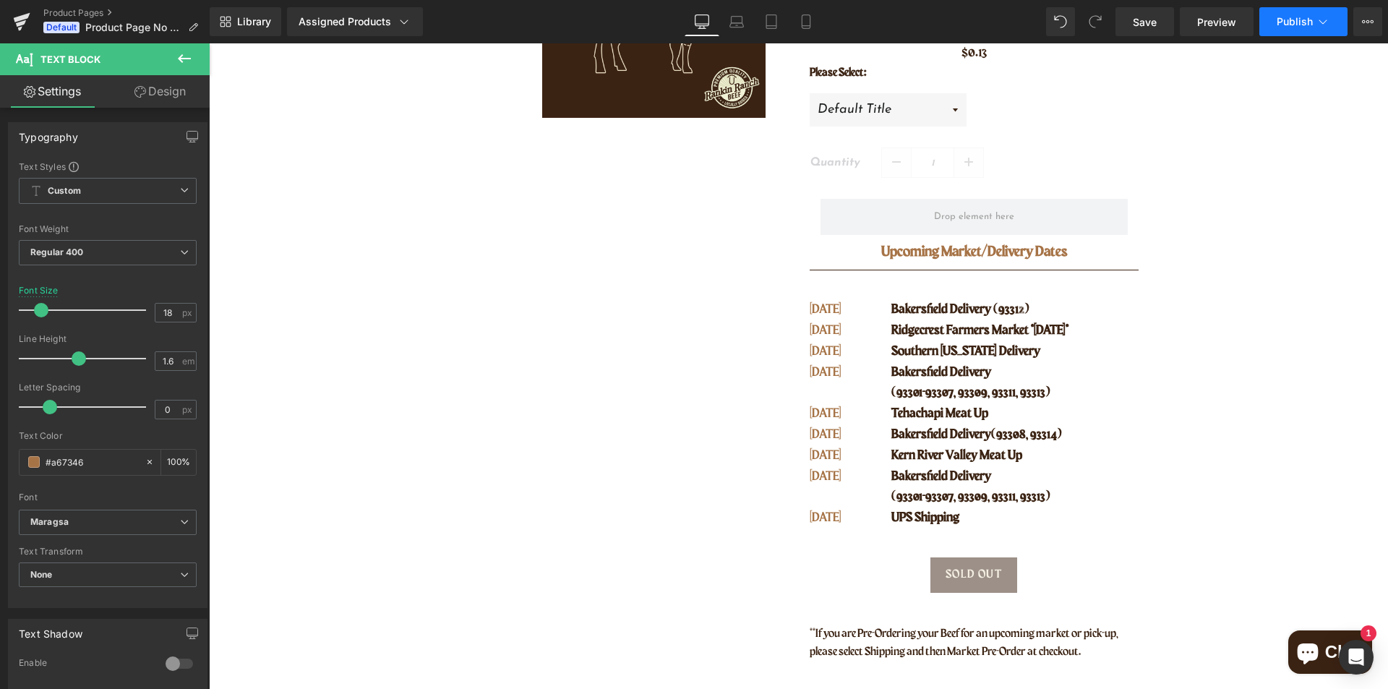
click at [1298, 14] on button "Publish" at bounding box center [1303, 21] width 88 height 29
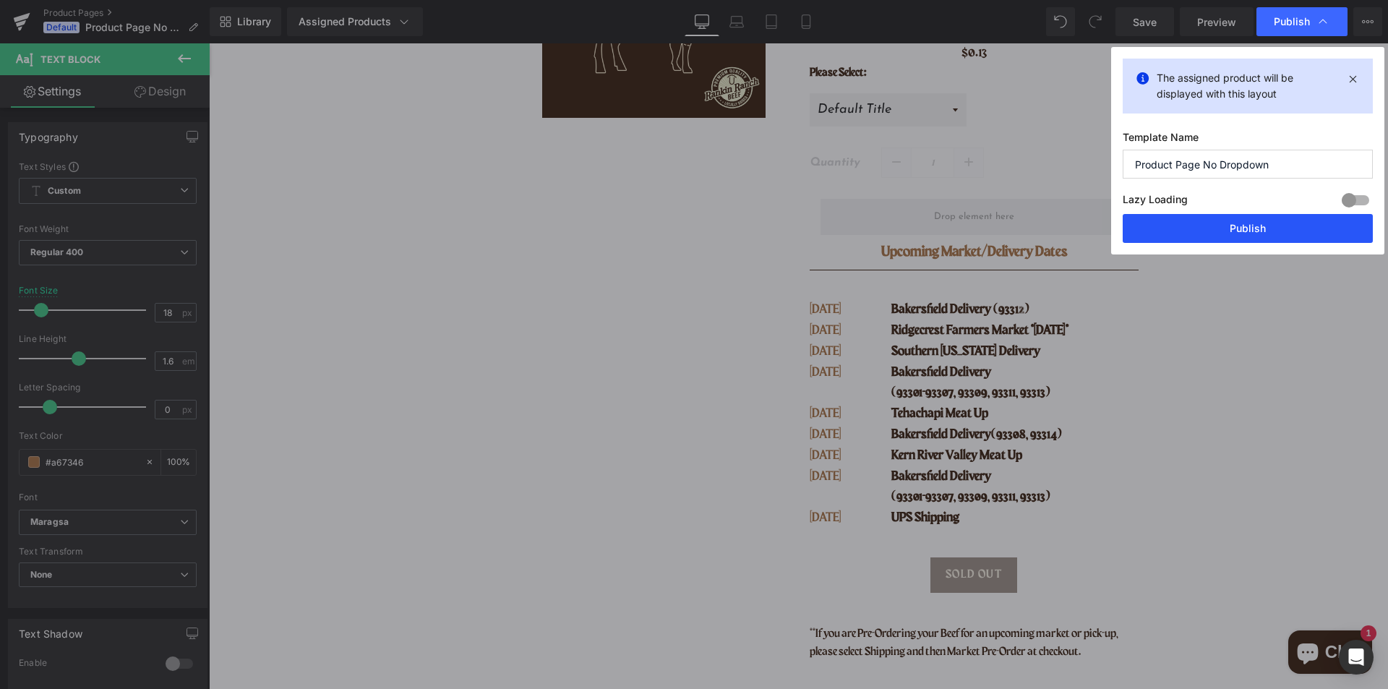
click at [1240, 236] on button "Publish" at bounding box center [1247, 228] width 250 height 29
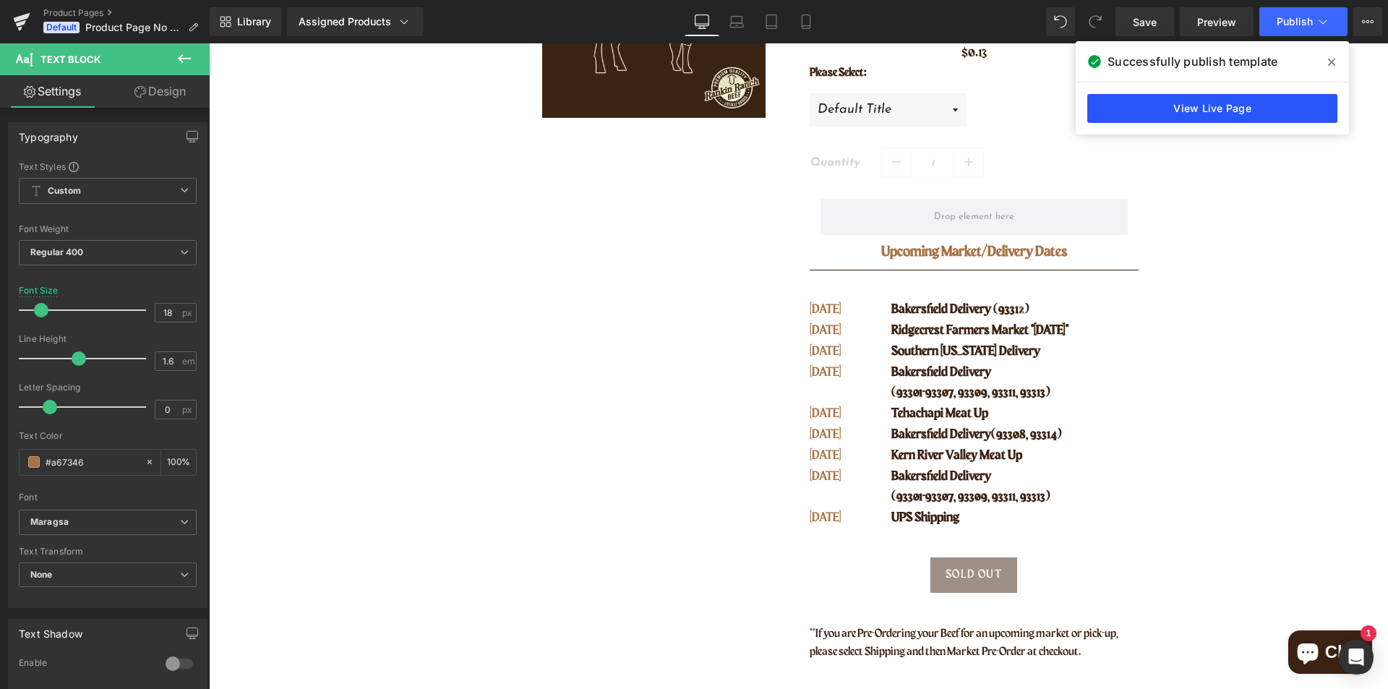
click at [1206, 112] on link "View Live Page" at bounding box center [1212, 108] width 250 height 29
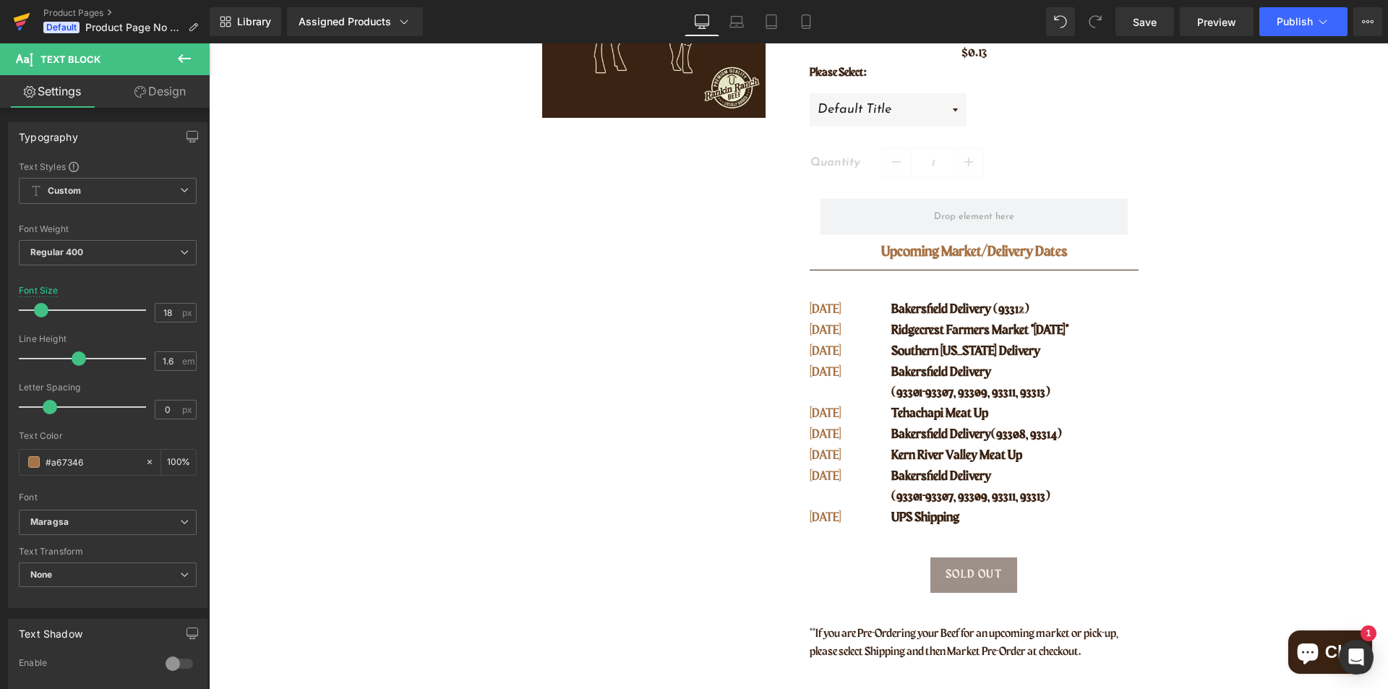
click at [21, 17] on icon at bounding box center [22, 17] width 17 height 9
